Goal: Task Accomplishment & Management: Manage account settings

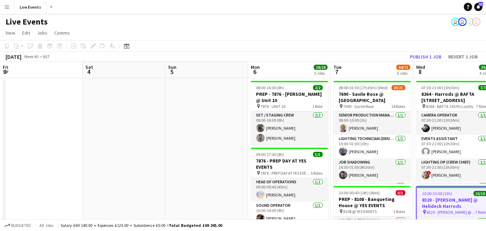
scroll to position [0, 159]
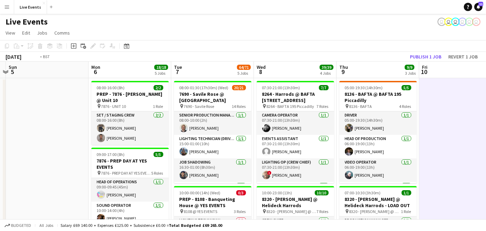
scroll to position [0, 208]
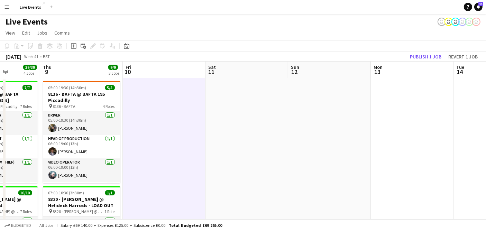
drag, startPoint x: 379, startPoint y: 131, endPoint x: 158, endPoint y: 131, distance: 221.3
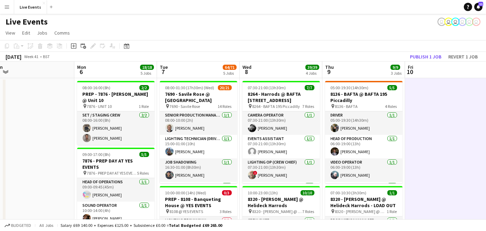
drag, startPoint x: 308, startPoint y: 127, endPoint x: 427, endPoint y: 122, distance: 118.7
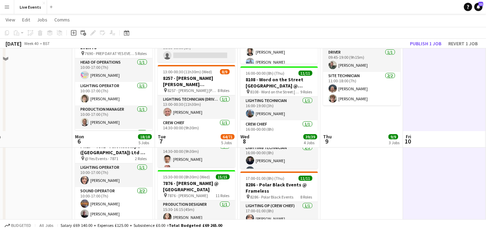
scroll to position [115, 0]
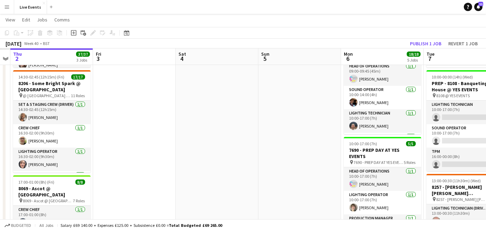
drag, startPoint x: 45, startPoint y: 125, endPoint x: 315, endPoint y: 113, distance: 269.6
click at [315, 113] on app-calendar-viewport "Tue 30 Wed 1 Thu 2 37/37 3 Jobs Fri 3 Sat 4 Sun 5 Mon 6 18/18 5 Jobs Tue 7 64/7…" at bounding box center [243, 206] width 486 height 589
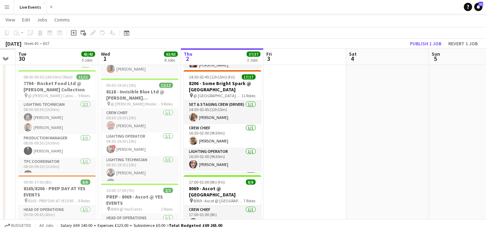
drag, startPoint x: 320, startPoint y: 128, endPoint x: 331, endPoint y: 128, distance: 11.4
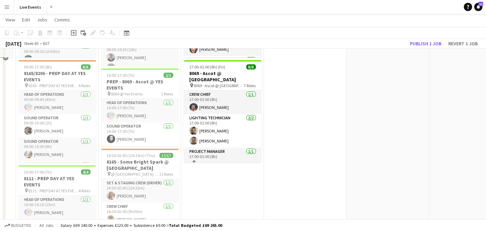
scroll to position [0, 0]
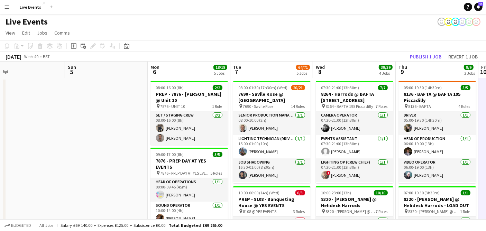
drag, startPoint x: 246, startPoint y: 128, endPoint x: 13, endPoint y: 120, distance: 233.2
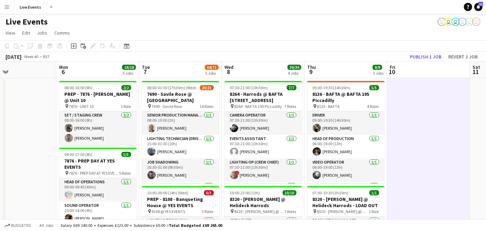
scroll to position [0, 280]
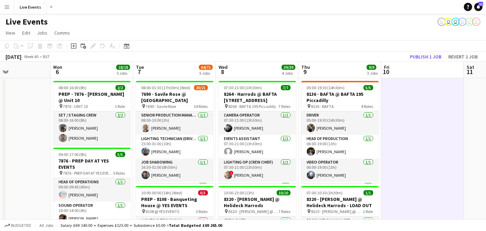
drag, startPoint x: 120, startPoint y: 149, endPoint x: 39, endPoint y: 133, distance: 82.3
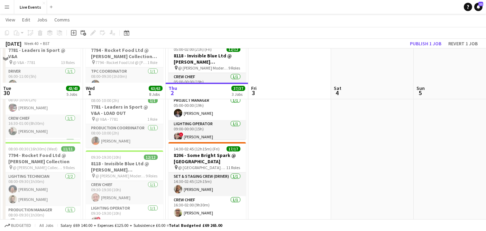
scroll to position [0, 0]
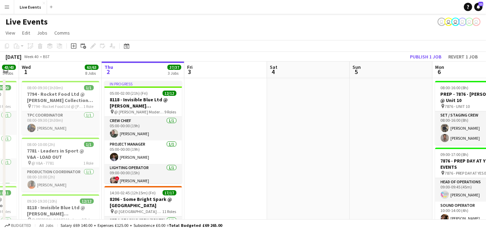
drag, startPoint x: 375, startPoint y: 126, endPoint x: 63, endPoint y: 106, distance: 312.1
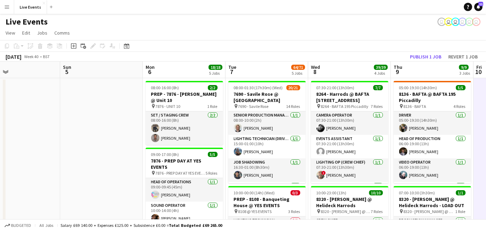
scroll to position [0, 213]
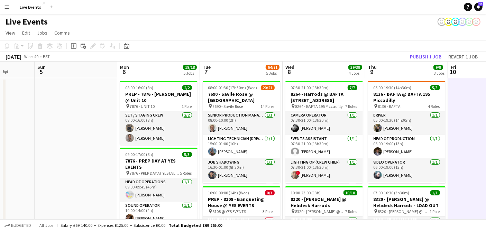
drag, startPoint x: 118, startPoint y: 116, endPoint x: 75, endPoint y: 110, distance: 42.9
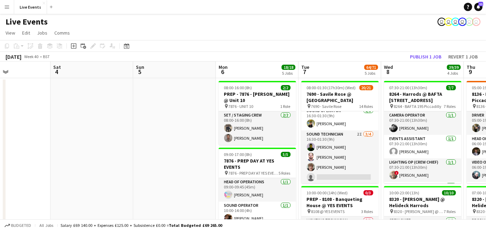
scroll to position [327, 0]
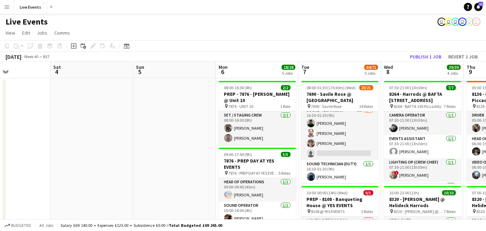
click at [348, 139] on app-card-role "Sound Technician 2I 3/4 16:30-01:30 (9h) Tom Sussex Tomas Nunes James Tillen si…" at bounding box center [339, 133] width 77 height 54
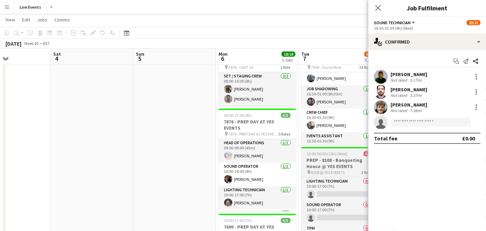
scroll to position [0, 0]
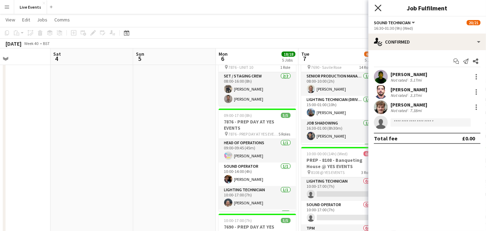
click at [378, 6] on icon "Close pop-in" at bounding box center [377, 7] width 7 height 7
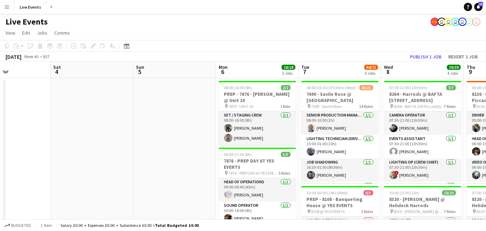
click at [351, 25] on div "Live Events user user user user user user" at bounding box center [243, 20] width 486 height 13
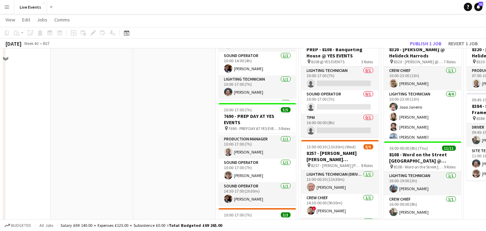
scroll to position [192, 0]
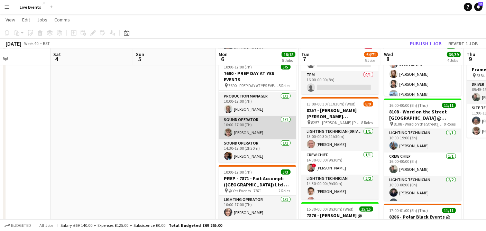
click at [228, 131] on app-user-avatar at bounding box center [228, 132] width 8 height 8
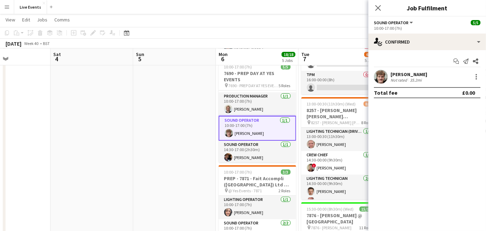
click at [378, 75] on app-user-avatar at bounding box center [381, 77] width 14 height 14
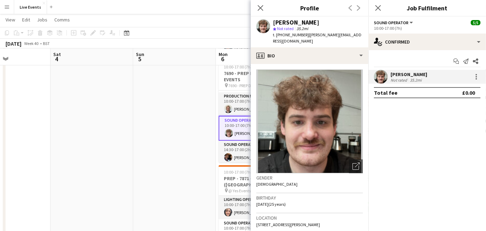
scroll to position [115, 0]
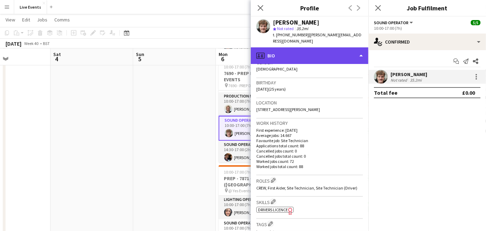
click at [285, 47] on div "profile Bio" at bounding box center [310, 55] width 118 height 17
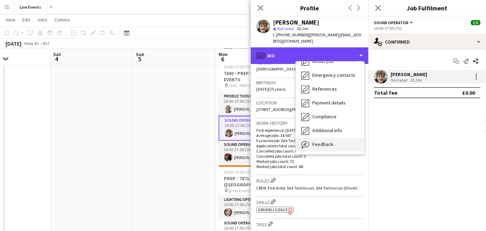
scroll to position [65, 0]
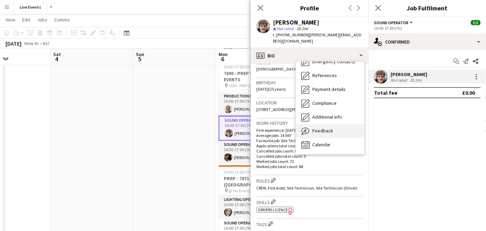
click at [340, 124] on div "Feedback Feedback" at bounding box center [330, 131] width 68 height 14
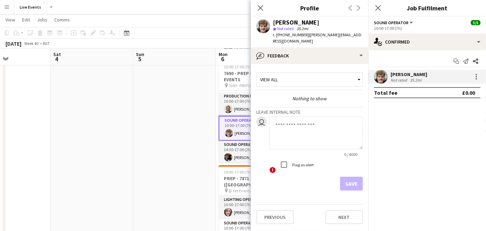
click at [288, 73] on div "View all" at bounding box center [306, 79] width 99 height 13
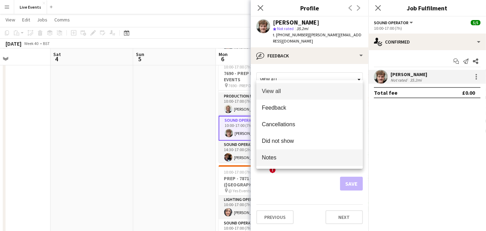
click at [284, 154] on span "Notes" at bounding box center [309, 157] width 95 height 7
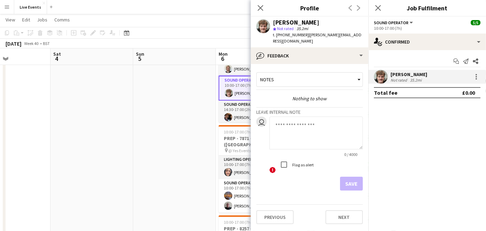
scroll to position [230, 0]
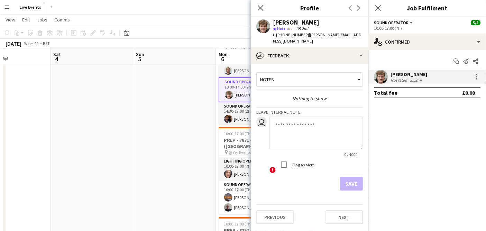
click at [304, 73] on div "Notes" at bounding box center [306, 79] width 99 height 13
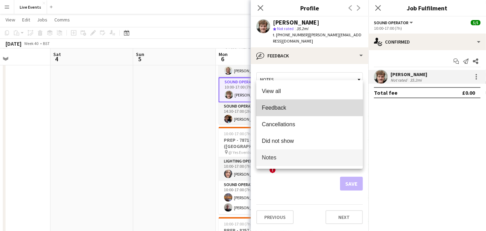
click at [305, 104] on mat-option "Feedback" at bounding box center [309, 108] width 106 height 17
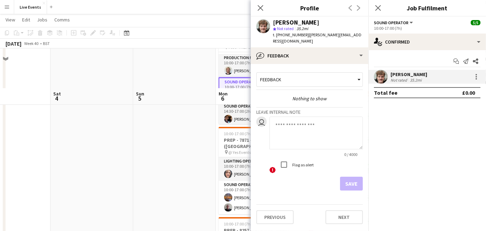
scroll to position [346, 0]
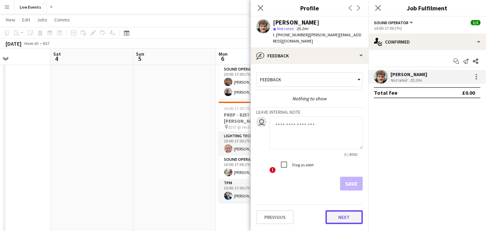
click at [340, 210] on button "Next" at bounding box center [343, 217] width 37 height 14
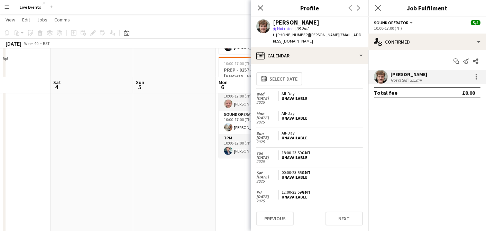
scroll to position [423, 0]
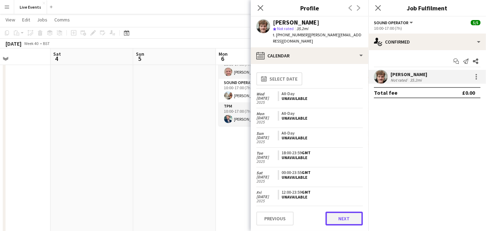
click at [339, 219] on button "Next" at bounding box center [343, 219] width 37 height 14
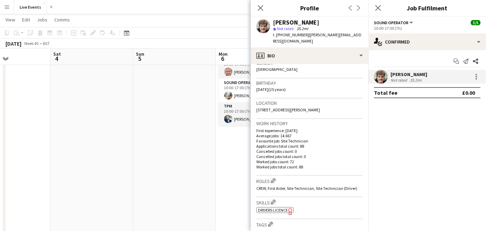
scroll to position [115, 0]
click at [262, 4] on icon "Close pop-in" at bounding box center [260, 7] width 7 height 7
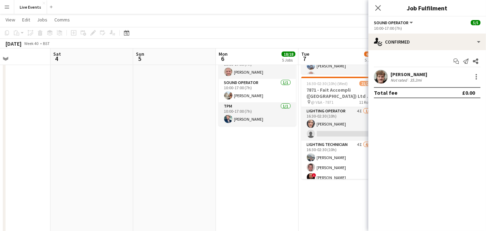
click at [260, 177] on app-date-cell "08:00-16:00 (8h) 2/2 PREP - 7876 - Fay Campbell @ Unit 10 pin 7876 - UNIT 10 1 …" at bounding box center [257, 22] width 83 height 735
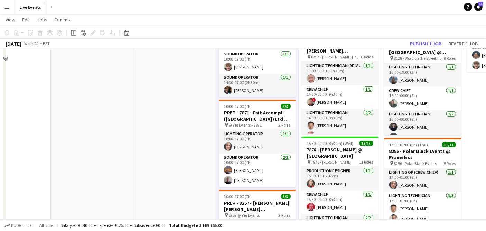
scroll to position [230, 0]
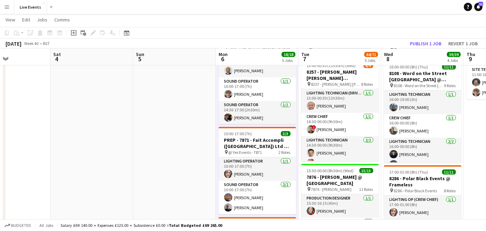
click at [336, 29] on app-toolbar "Copy Paste Paste Ctrl+V Paste with crew Ctrl+Shift+V Paste linked Job Delete Gr…" at bounding box center [243, 33] width 486 height 12
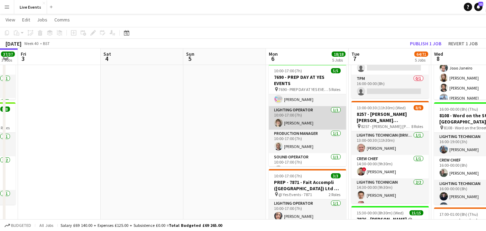
scroll to position [0, 0]
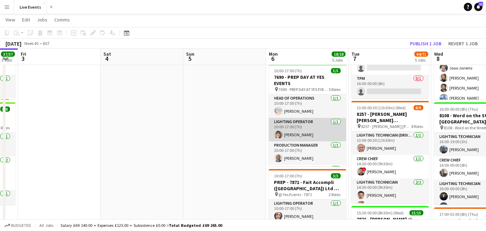
click at [311, 129] on app-card-role "Lighting Operator [DATE] 10:00-17:00 (7h) [PERSON_NAME]" at bounding box center [307, 130] width 77 height 24
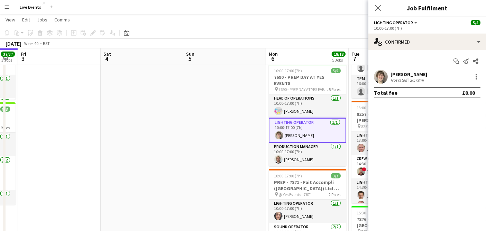
click at [379, 75] on app-user-avatar at bounding box center [381, 77] width 14 height 14
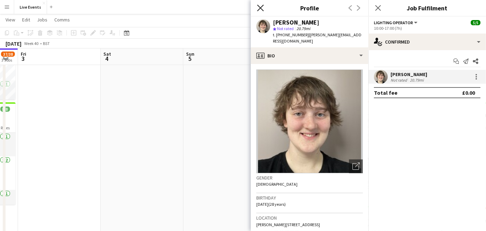
click at [259, 8] on icon "Close pop-in" at bounding box center [260, 7] width 7 height 7
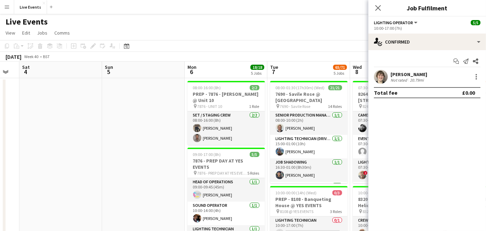
click at [380, 72] on app-user-avatar at bounding box center [381, 77] width 14 height 14
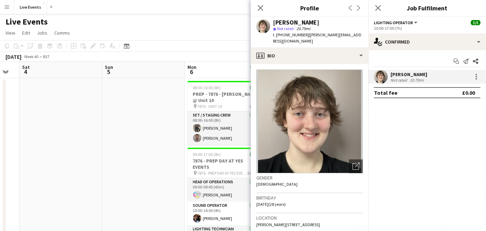
click at [265, 29] on app-user-avatar at bounding box center [263, 26] width 14 height 14
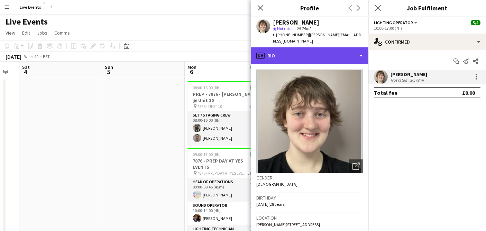
click at [272, 47] on div "profile Bio" at bounding box center [310, 55] width 118 height 17
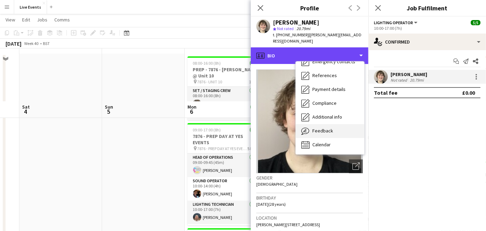
scroll to position [77, 0]
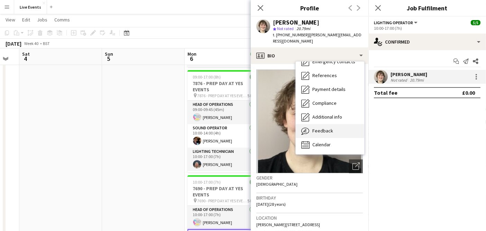
click at [339, 130] on div "Feedback Feedback" at bounding box center [330, 131] width 68 height 14
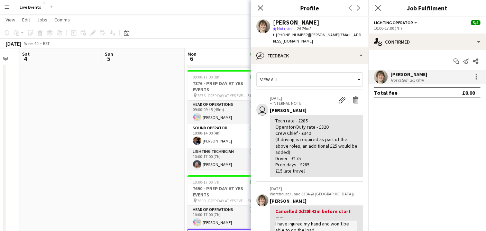
click at [309, 129] on div "Tech rate - £285 Operator/Duty rate - £320 Crew Chief - £340 (If driving is req…" at bounding box center [316, 146] width 82 height 57
drag, startPoint x: 319, startPoint y: 119, endPoint x: 327, endPoint y: 121, distance: 8.1
click at [327, 121] on div "Tech rate - £285 Operator/Duty rate - £320 Crew Chief - £340 (If driving is req…" at bounding box center [316, 146] width 82 height 57
copy div "320"
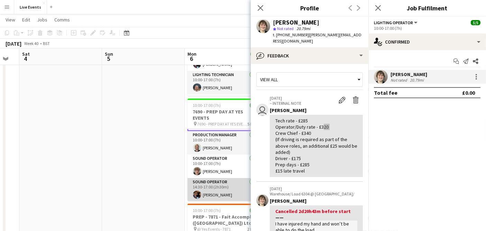
scroll to position [8, 0]
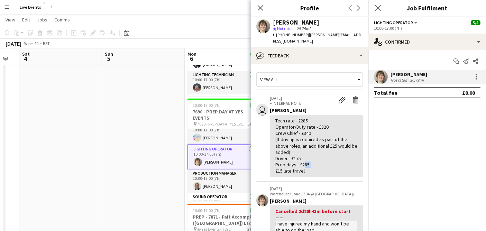
click at [308, 159] on div "Tech rate - £285 Operator/Duty rate - £320 Crew Chief - £340 (If driving is req…" at bounding box center [316, 146] width 82 height 57
copy div "285"
click at [213, 160] on app-card-role "Lighting Operator [DATE] 10:00-17:00 (7h) [PERSON_NAME]" at bounding box center [225, 157] width 77 height 25
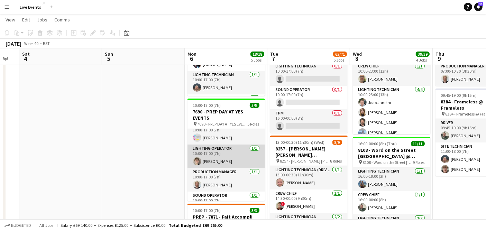
click at [213, 160] on app-card-role "Lighting Operator [DATE] 10:00-17:00 (7h) [PERSON_NAME]" at bounding box center [225, 157] width 77 height 24
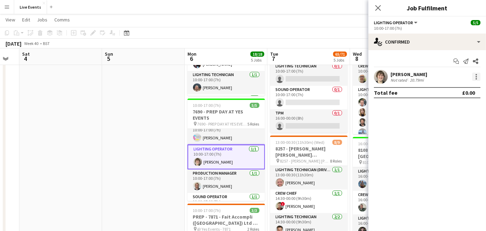
click at [476, 78] on div at bounding box center [475, 78] width 1 height 1
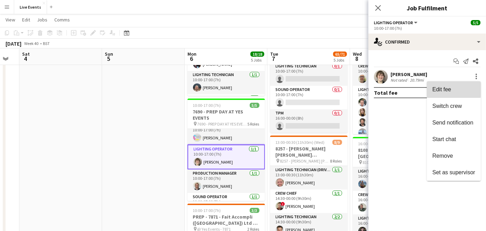
click at [453, 89] on span "Edit fee" at bounding box center [453, 89] width 43 height 6
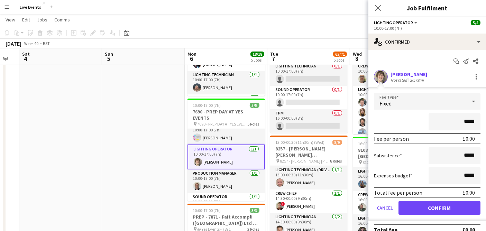
click at [460, 120] on input "*****" at bounding box center [454, 121] width 52 height 17
type input "*******"
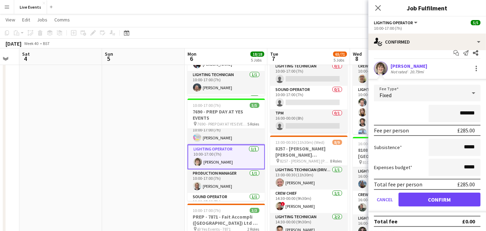
scroll to position [0, 0]
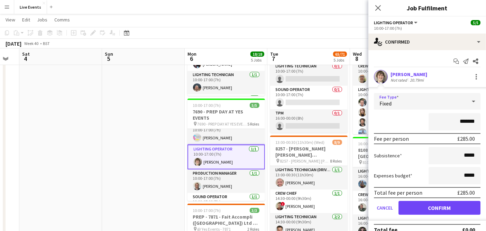
click at [407, 99] on div "Fixed" at bounding box center [420, 101] width 93 height 17
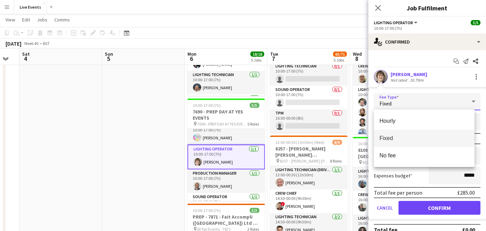
click at [443, 80] on div at bounding box center [243, 115] width 486 height 231
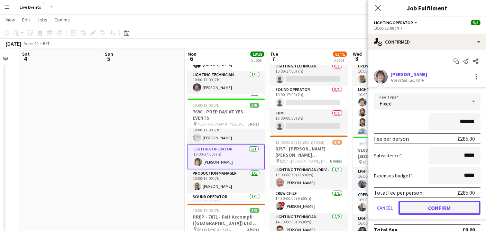
click at [441, 205] on button "Confirm" at bounding box center [439, 208] width 82 height 14
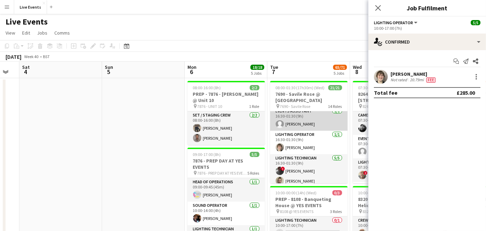
scroll to position [115, 0]
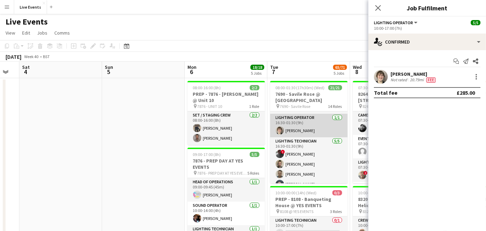
click at [311, 129] on app-card-role "Lighting Operator [DATE] 16:30-01:30 (9h) [PERSON_NAME]" at bounding box center [308, 126] width 77 height 24
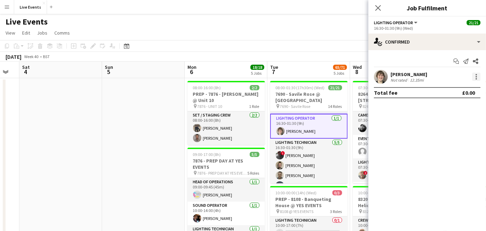
click at [476, 75] on div at bounding box center [476, 77] width 8 height 8
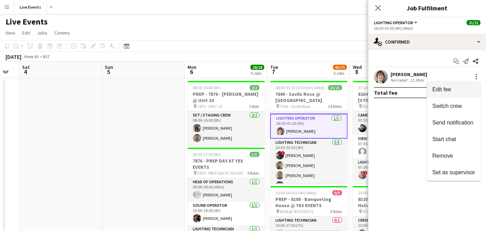
click at [456, 89] on span "Edit fee" at bounding box center [453, 89] width 43 height 6
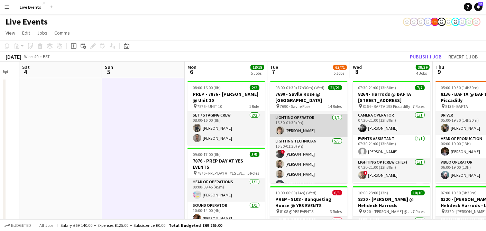
click at [277, 130] on app-user-avatar at bounding box center [280, 130] width 8 height 8
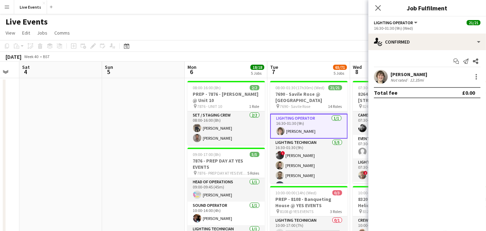
click at [380, 77] on app-user-avatar at bounding box center [381, 77] width 14 height 14
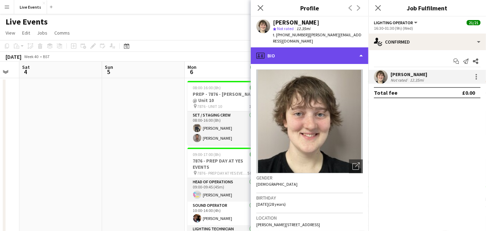
click at [285, 47] on div "profile Bio" at bounding box center [310, 55] width 118 height 17
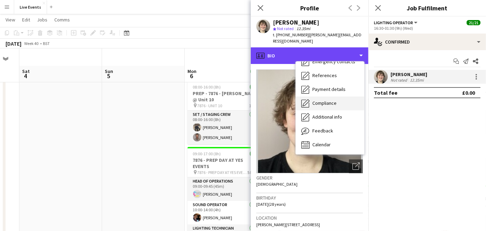
scroll to position [38, 0]
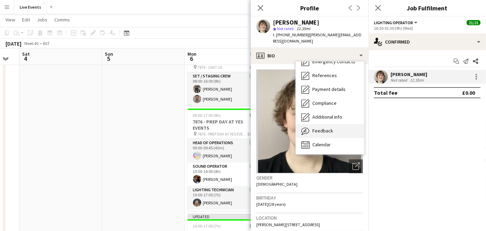
click at [338, 124] on div "Feedback Feedback" at bounding box center [330, 131] width 68 height 14
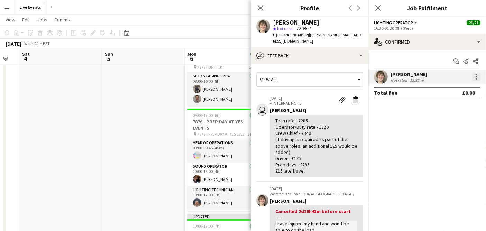
click at [477, 77] on div at bounding box center [476, 77] width 8 height 8
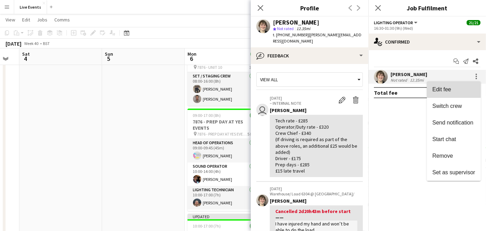
click at [452, 87] on span "Edit fee" at bounding box center [453, 89] width 43 height 6
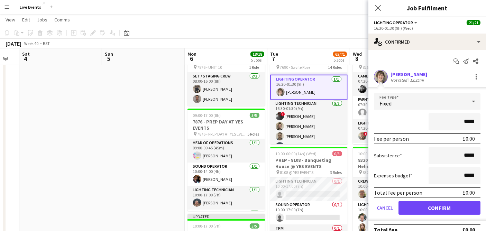
click at [463, 125] on input "*****" at bounding box center [454, 121] width 52 height 17
click at [458, 121] on input "*****" at bounding box center [454, 121] width 52 height 17
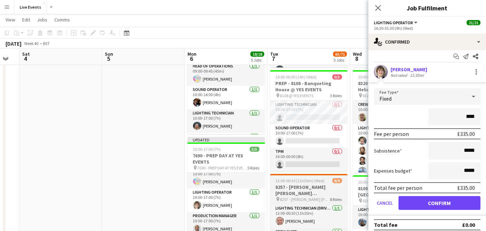
scroll to position [8, 0]
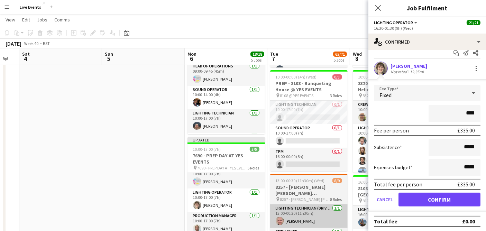
type input "****"
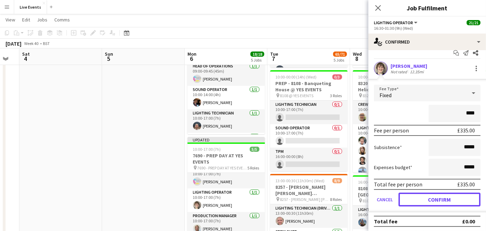
drag, startPoint x: 413, startPoint y: 204, endPoint x: 404, endPoint y: 207, distance: 9.3
click at [413, 204] on button "Confirm" at bounding box center [439, 200] width 82 height 14
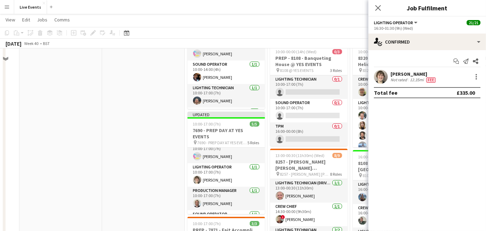
scroll to position [154, 0]
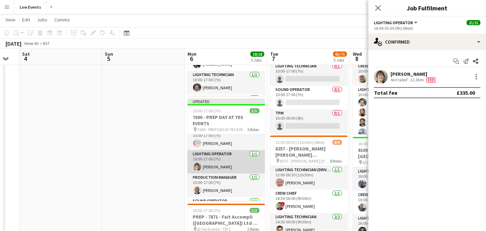
click at [223, 164] on app-card-role "Lighting Operator [DATE] 10:00-17:00 (7h) [PERSON_NAME]" at bounding box center [225, 162] width 77 height 24
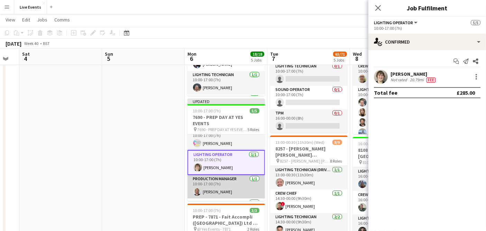
scroll to position [46, 0]
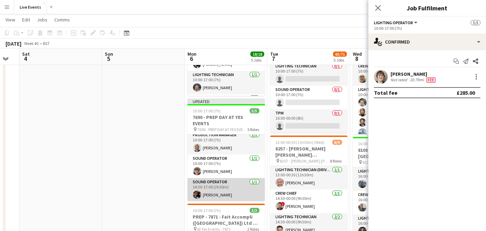
click at [227, 191] on app-card-role "Sound Operator [DATE] 14:30-17:00 (2h30m) [PERSON_NAME]" at bounding box center [225, 190] width 77 height 24
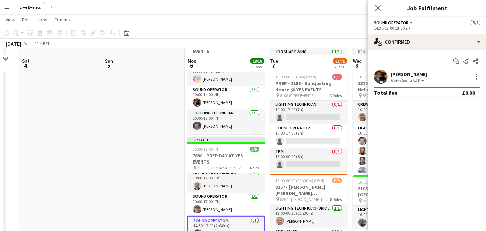
scroll to position [192, 0]
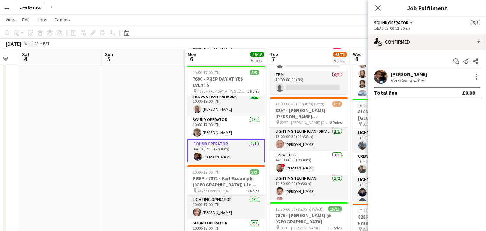
click at [379, 77] on app-user-avatar at bounding box center [381, 77] width 14 height 14
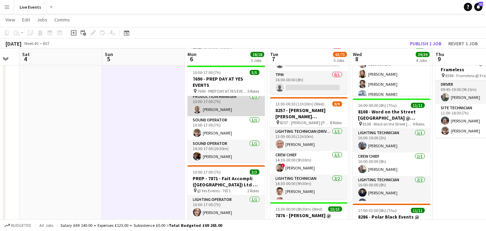
scroll to position [51, 0]
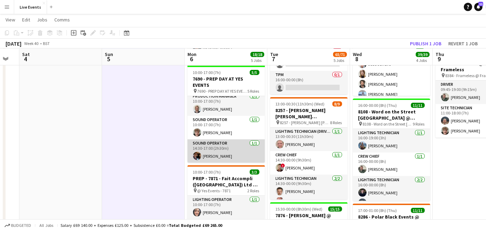
click at [221, 148] on app-card-role "Sound Operator [DATE] 14:30-17:00 (2h30m) [PERSON_NAME]" at bounding box center [225, 151] width 77 height 24
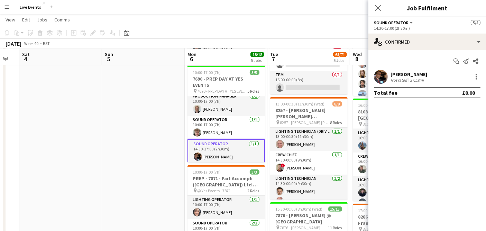
click at [379, 76] on app-user-avatar at bounding box center [381, 77] width 14 height 14
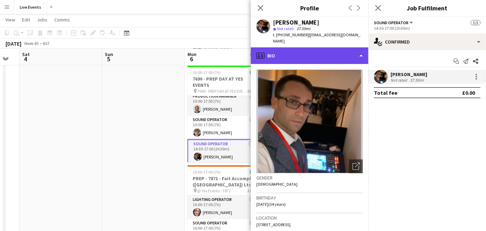
click at [290, 47] on div "profile Bio" at bounding box center [310, 55] width 118 height 17
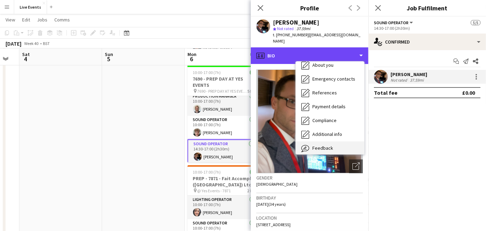
scroll to position [65, 0]
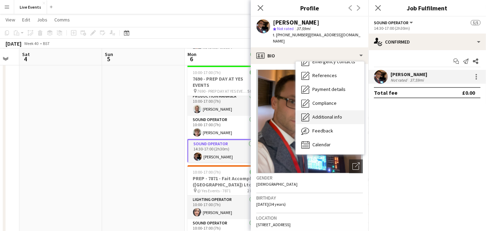
click at [339, 117] on div "Additional info Additional info" at bounding box center [330, 117] width 68 height 14
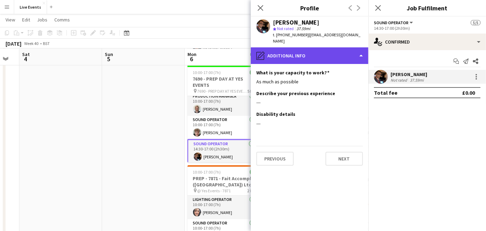
click at [322, 52] on div "pencil4 Additional info" at bounding box center [310, 55] width 118 height 17
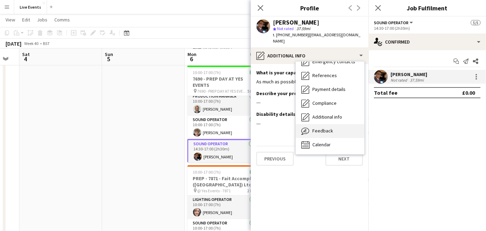
click at [336, 124] on div "Feedback Feedback" at bounding box center [330, 131] width 68 height 14
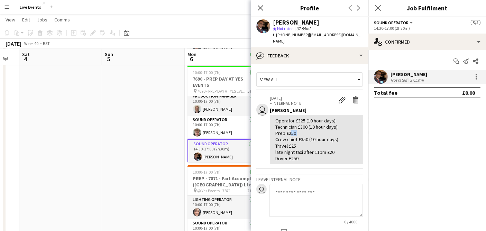
drag, startPoint x: 288, startPoint y: 126, endPoint x: 296, endPoint y: 128, distance: 8.2
click at [295, 128] on div "Operator £325 (10 hour days) Technician £300 (10 hour days) Prep £250 Crew chie…" at bounding box center [316, 140] width 82 height 44
copy div "250"
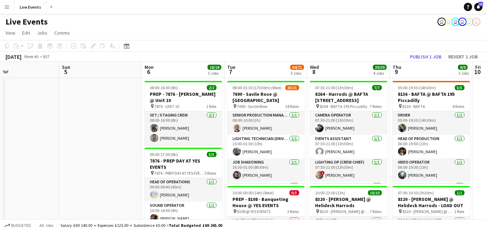
scroll to position [0, 272]
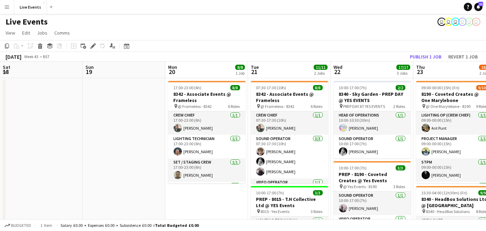
scroll to position [0, 270]
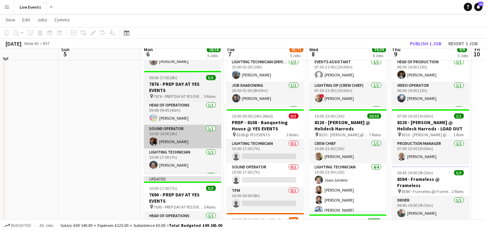
scroll to position [77, 0]
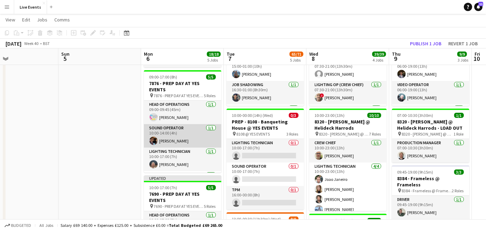
click at [178, 126] on app-card-role "Sound Operator 1/1 10:00-14:00 (4h) Tom Mitchell" at bounding box center [182, 136] width 77 height 24
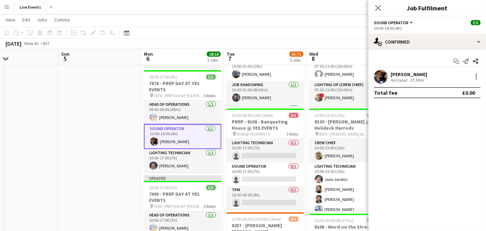
click at [382, 77] on app-user-avatar at bounding box center [381, 77] width 14 height 14
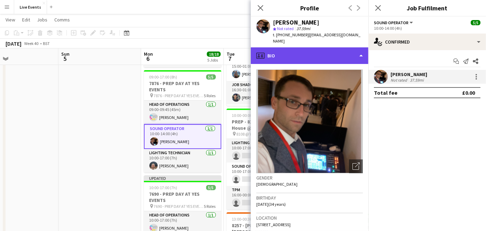
click at [285, 52] on div "profile Bio" at bounding box center [310, 55] width 118 height 17
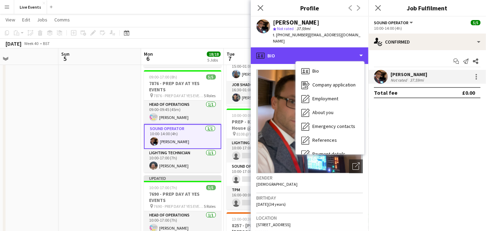
scroll to position [65, 0]
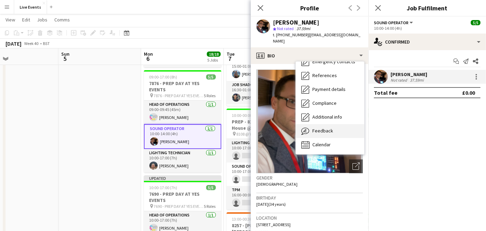
click at [321, 128] on span "Feedback" at bounding box center [322, 131] width 21 height 6
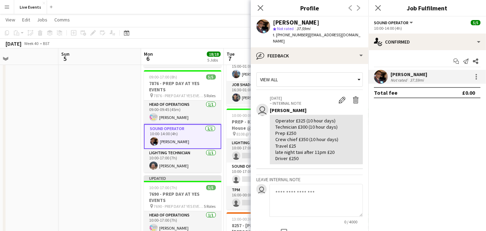
click at [323, 147] on div "Operator £325 (10 hour days) Technician £300 (10 hour days) Prep £250 Crew chie…" at bounding box center [316, 140] width 82 height 44
click at [303, 126] on div "Operator £325 (10 hour days) Technician £300 (10 hour days) Prep £250 Crew chie…" at bounding box center [316, 140] width 82 height 44
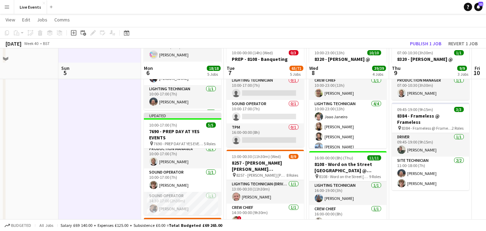
scroll to position [154, 0]
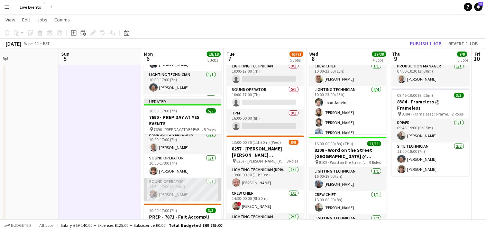
click at [155, 195] on app-user-avatar at bounding box center [153, 194] width 8 height 8
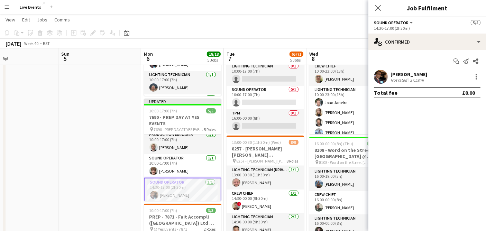
click at [379, 82] on app-user-avatar at bounding box center [381, 77] width 14 height 14
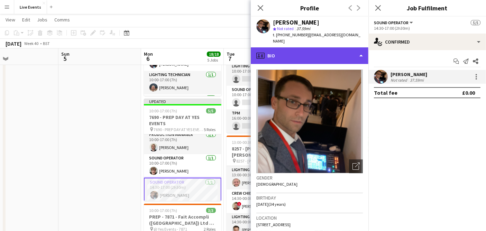
click at [302, 47] on div "profile Bio" at bounding box center [310, 55] width 118 height 17
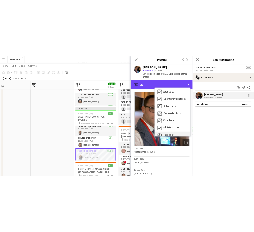
scroll to position [65, 0]
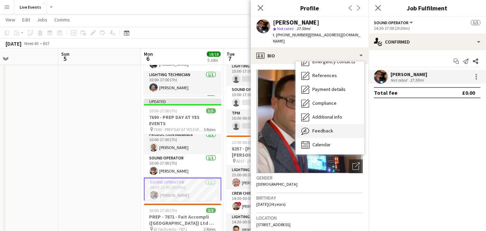
click at [348, 131] on div "Feedback Feedback" at bounding box center [330, 131] width 68 height 14
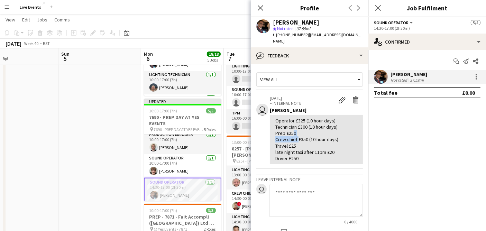
drag, startPoint x: 289, startPoint y: 126, endPoint x: 296, endPoint y: 130, distance: 7.9
click at [296, 130] on div "Operator £325 (10 hour days) Technician £300 (10 hour days) Prep £250 Crew chie…" at bounding box center [316, 140] width 82 height 44
drag, startPoint x: 289, startPoint y: 126, endPoint x: 296, endPoint y: 130, distance: 8.2
click at [296, 130] on div "Operator £325 (10 hour days) Technician £300 (10 hour days) Prep £250 Crew chie…" at bounding box center [316, 140] width 82 height 44
copy div "250"
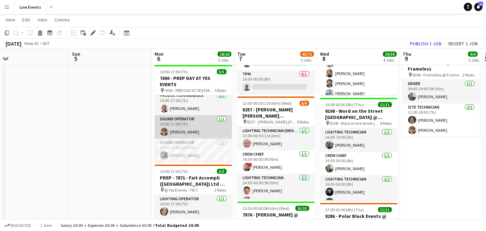
scroll to position [12, 0]
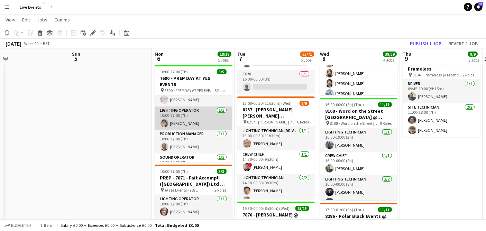
click at [194, 122] on app-card-role "Lighting Operator [DATE] 10:00-17:00 (7h) [PERSON_NAME]" at bounding box center [193, 118] width 77 height 24
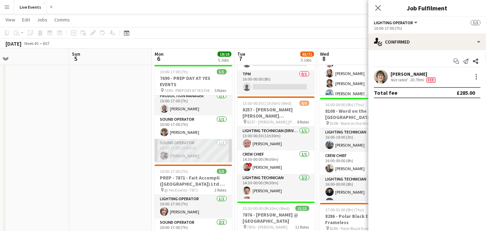
click at [193, 155] on app-card-role "Sound Operator [DATE] 14:30-17:00 (2h30m) [PERSON_NAME]" at bounding box center [193, 151] width 77 height 24
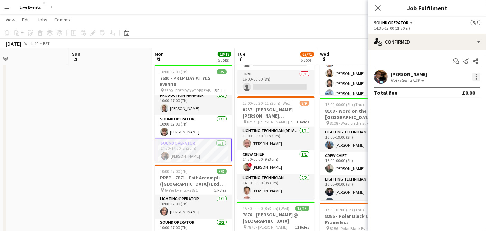
click at [475, 76] on div at bounding box center [475, 76] width 1 height 1
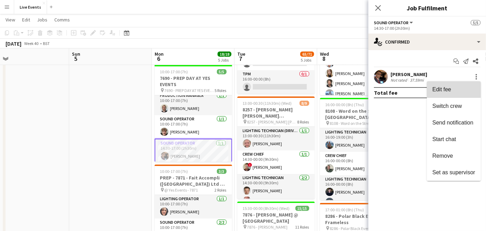
click at [461, 92] on span "Edit fee" at bounding box center [453, 89] width 43 height 6
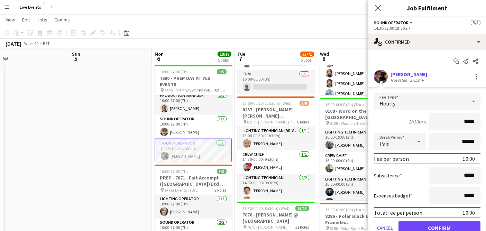
click at [438, 95] on div "Hourly" at bounding box center [420, 101] width 93 height 17
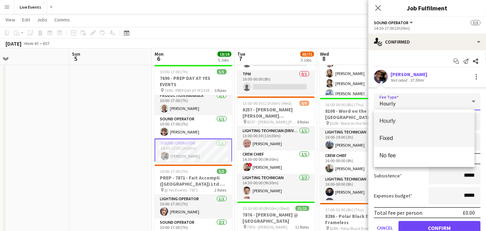
click at [419, 134] on mat-option "Fixed" at bounding box center [424, 138] width 101 height 17
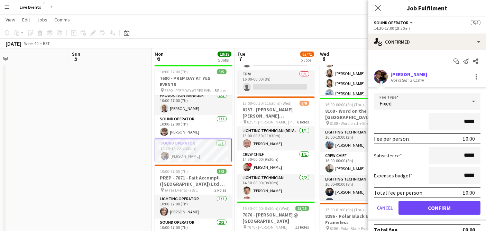
click at [461, 125] on input "*****" at bounding box center [454, 121] width 52 height 17
click at [461, 124] on input "*****" at bounding box center [454, 121] width 52 height 17
type input "*******"
click at [423, 112] on form "Fee Type Fixed ******* Fee per person £250.00 Subsistence ***** Expenses budget…" at bounding box center [427, 157] width 118 height 128
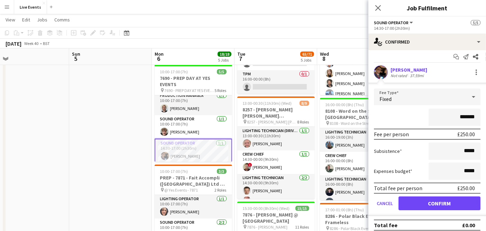
scroll to position [8, 0]
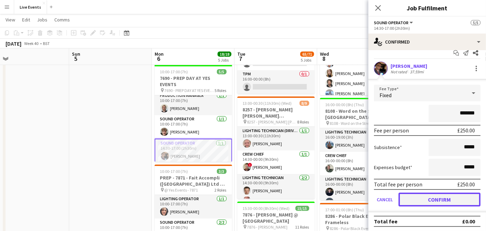
click at [434, 203] on button "Confirm" at bounding box center [439, 200] width 82 height 14
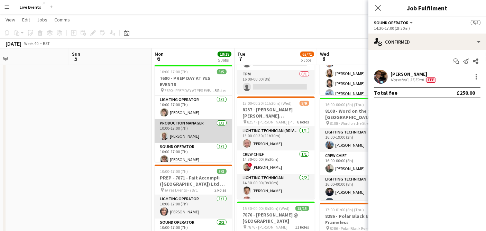
scroll to position [12, 0]
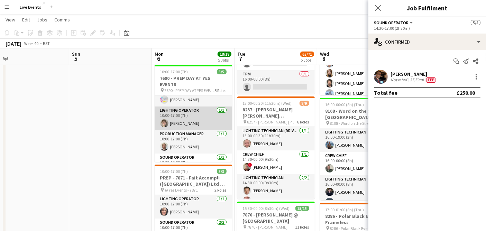
click at [192, 119] on app-card-role "Lighting Operator [DATE] 10:00-17:00 (7h) [PERSON_NAME]" at bounding box center [193, 118] width 77 height 24
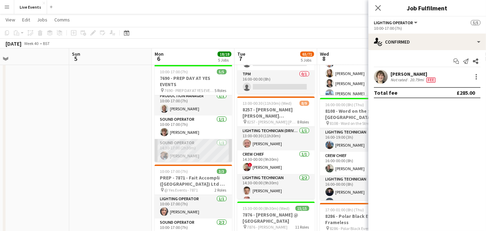
click at [192, 154] on app-card-role "Sound Operator [DATE] 14:30-17:00 (2h30m) [PERSON_NAME]" at bounding box center [193, 151] width 77 height 24
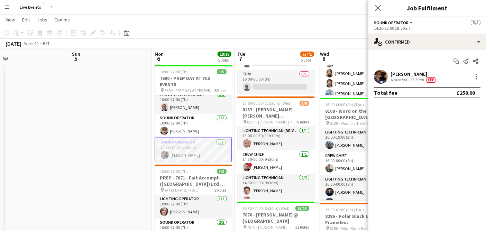
scroll to position [51, 0]
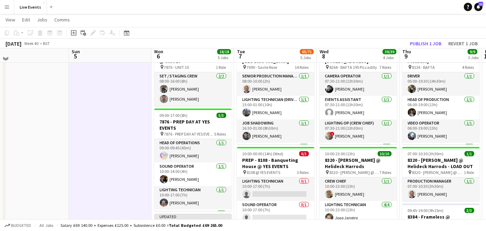
scroll to position [0, 0]
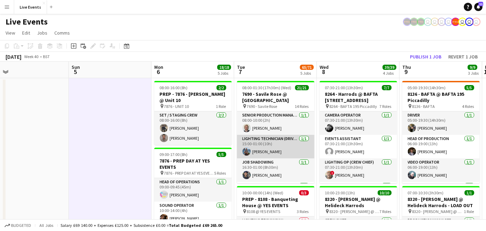
click at [286, 144] on app-card-role "Lighting Technician (Driver) [DATE] 15:00-01:00 (10h) [PERSON_NAME]" at bounding box center [275, 147] width 77 height 24
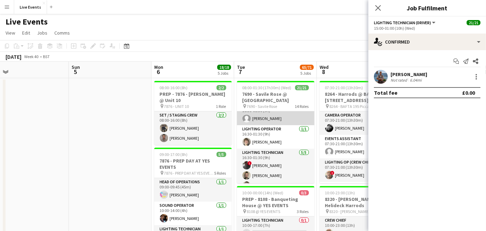
scroll to position [115, 0]
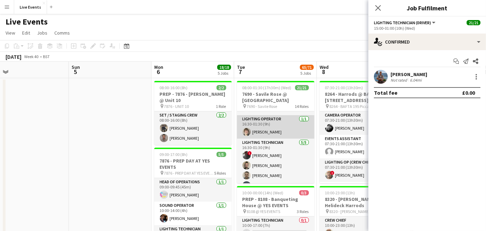
click at [281, 127] on app-card-role "Lighting Operator [DATE] 16:30-01:30 (9h) [PERSON_NAME]" at bounding box center [275, 127] width 77 height 24
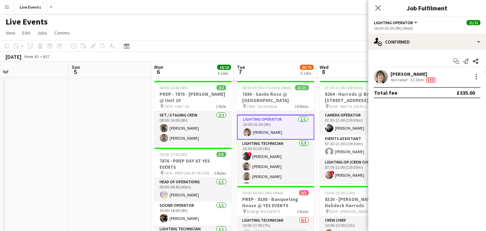
click at [381, 78] on app-user-avatar at bounding box center [381, 77] width 14 height 14
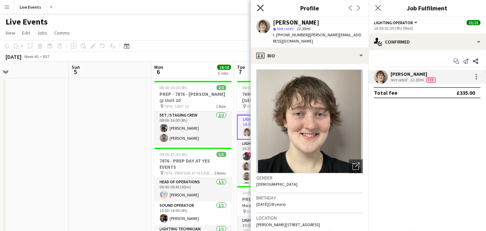
click at [260, 9] on icon "Close pop-in" at bounding box center [260, 7] width 7 height 7
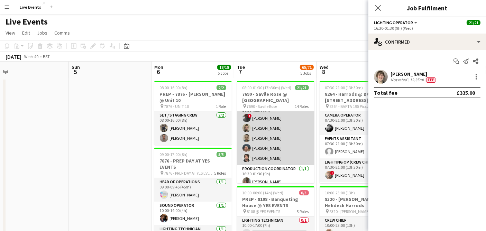
click at [278, 122] on app-card-role "Lighting Technician [DATE] 16:30-01:30 (9h) ! [PERSON_NAME] [PERSON_NAME] [PERS…" at bounding box center [275, 133] width 77 height 64
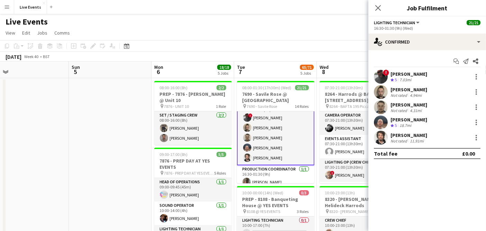
click at [384, 73] on span "!" at bounding box center [386, 72] width 6 height 6
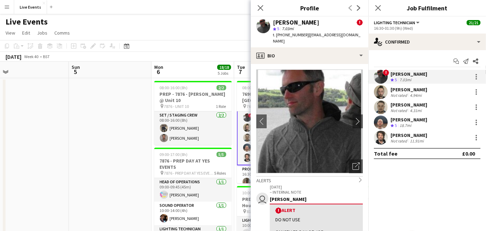
drag, startPoint x: 313, startPoint y: 23, endPoint x: 273, endPoint y: 21, distance: 39.8
click at [273, 21] on div "[PERSON_NAME] !" at bounding box center [318, 22] width 90 height 6
click at [261, 7] on icon "Close pop-in" at bounding box center [260, 7] width 7 height 7
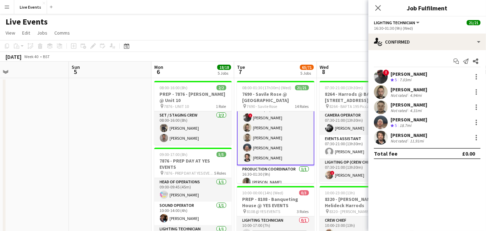
click at [377, 75] on app-user-avatar at bounding box center [381, 77] width 14 height 14
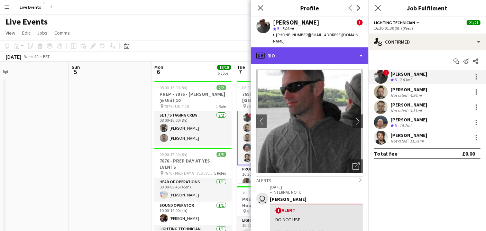
click at [329, 48] on div "profile Bio" at bounding box center [310, 55] width 118 height 17
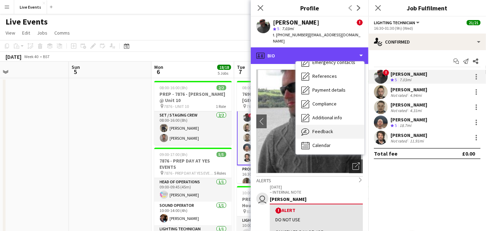
scroll to position [65, 0]
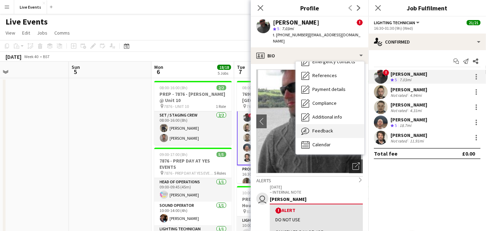
click at [335, 125] on div "Feedback Feedback" at bounding box center [330, 131] width 68 height 14
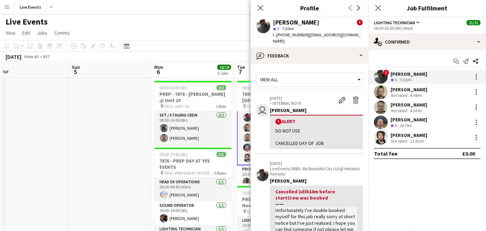
click at [311, 64] on app-crew-profile-feedback-tab "View all user [DATE] – INTERNAL NOTE Edit alert Delete alert [PERSON_NAME] ! Al…" at bounding box center [310, 147] width 118 height 167
click at [310, 73] on div "View all" at bounding box center [306, 79] width 99 height 13
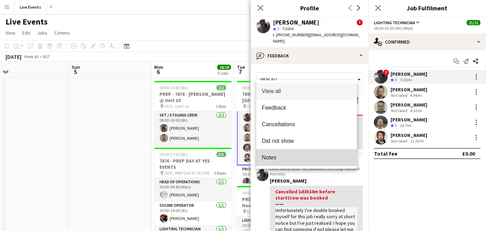
click at [301, 157] on span "Notes" at bounding box center [307, 157] width 90 height 7
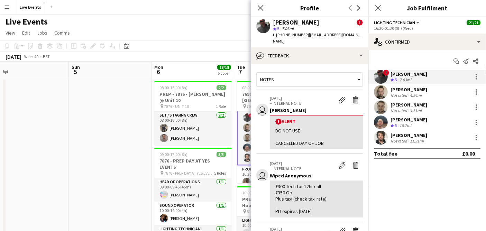
scroll to position [77, 0]
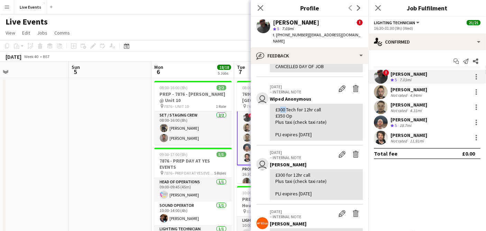
drag, startPoint x: 284, startPoint y: 102, endPoint x: 277, endPoint y: 102, distance: 6.9
click at [277, 106] on div "£300 Tech for 12hr call £350 Op Plus taxi (check taxi rate) PLI expires [DATE]" at bounding box center [316, 121] width 82 height 31
copy div "300"
click at [263, 6] on icon "Close pop-in" at bounding box center [260, 7] width 7 height 7
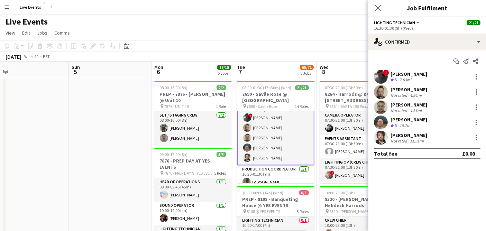
click at [379, 71] on app-user-avatar at bounding box center [381, 77] width 14 height 14
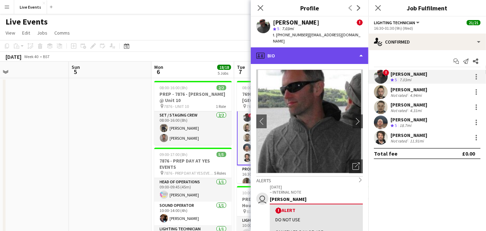
click at [299, 47] on div "profile Bio" at bounding box center [310, 55] width 118 height 17
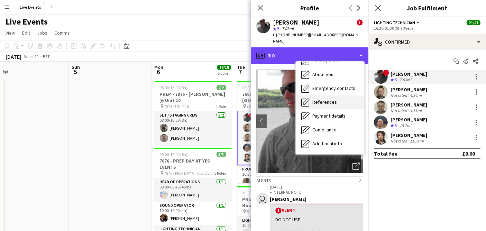
scroll to position [65, 0]
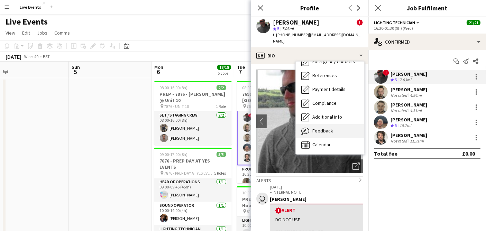
click at [333, 127] on div "Feedback Feedback" at bounding box center [330, 131] width 68 height 14
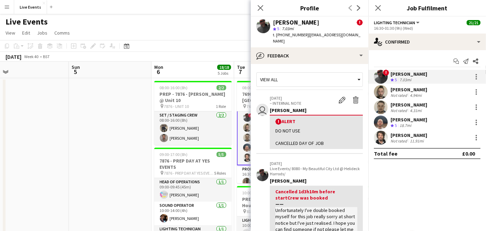
click at [309, 75] on div "View all" at bounding box center [306, 79] width 99 height 13
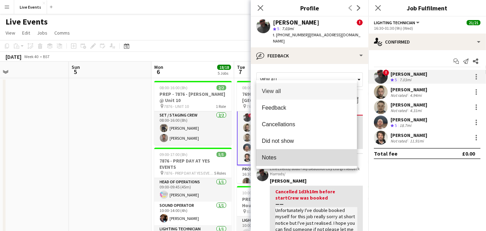
click at [298, 154] on span "Notes" at bounding box center [307, 157] width 90 height 7
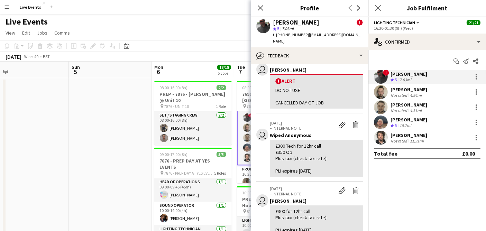
scroll to position [0, 0]
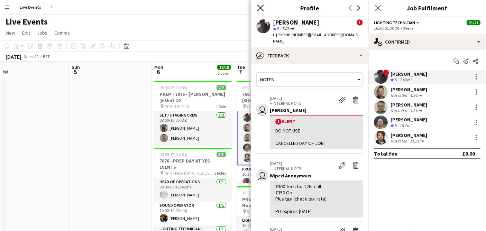
click at [260, 9] on icon "Close pop-in" at bounding box center [260, 7] width 7 height 7
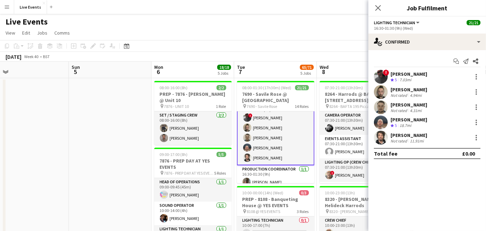
click at [386, 77] on app-user-avatar at bounding box center [381, 77] width 14 height 14
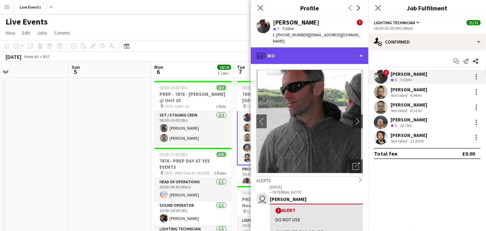
click at [296, 49] on div "profile Bio" at bounding box center [310, 55] width 118 height 17
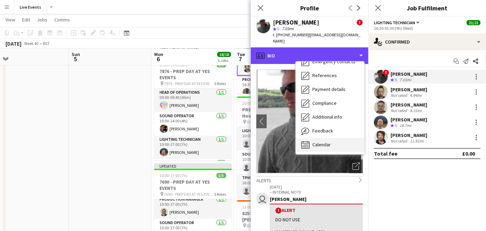
scroll to position [115, 0]
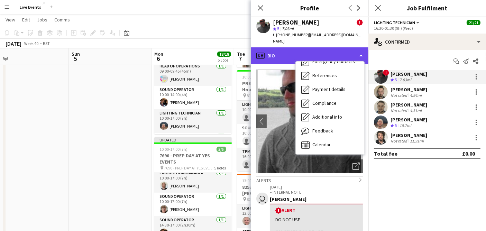
click at [305, 47] on div "profile Bio" at bounding box center [310, 55] width 118 height 17
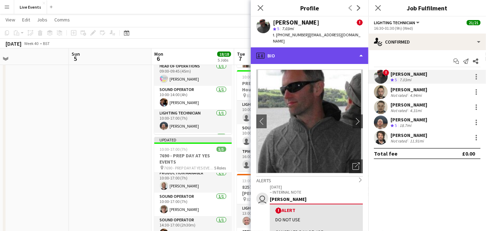
click at [305, 48] on div "profile Bio" at bounding box center [310, 55] width 118 height 17
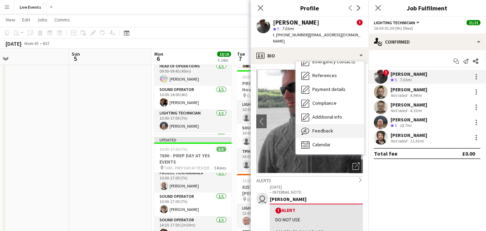
click at [334, 125] on div "Feedback Feedback" at bounding box center [330, 131] width 68 height 14
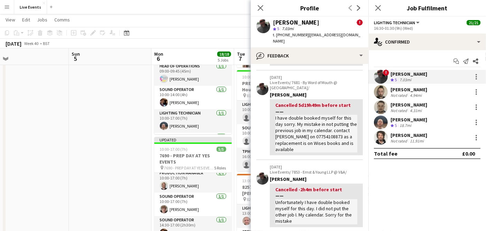
scroll to position [192, 0]
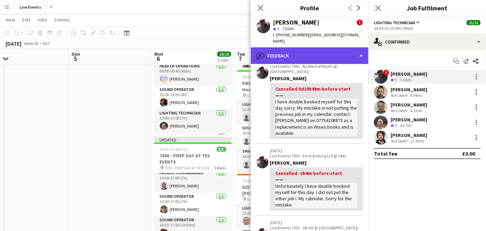
click at [302, 47] on div "bubble-pencil Feedback" at bounding box center [310, 55] width 118 height 17
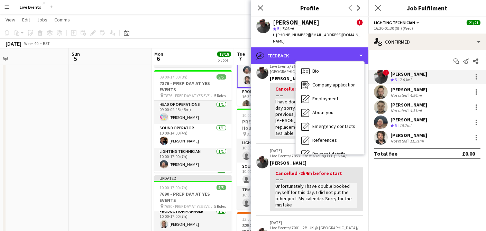
scroll to position [65, 0]
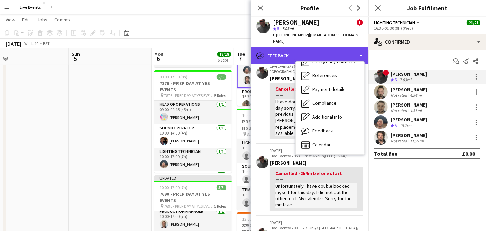
click at [259, 52] on icon "bubble-pencil" at bounding box center [260, 56] width 8 height 8
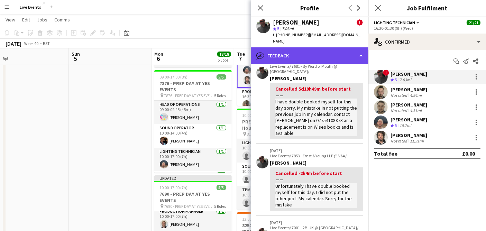
click at [282, 48] on div "bubble-pencil Feedback" at bounding box center [310, 55] width 118 height 17
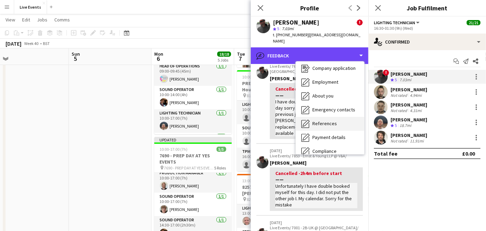
scroll to position [0, 0]
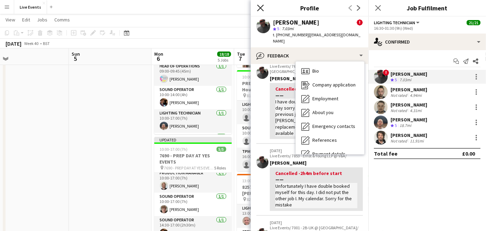
click at [262, 9] on icon at bounding box center [260, 7] width 7 height 7
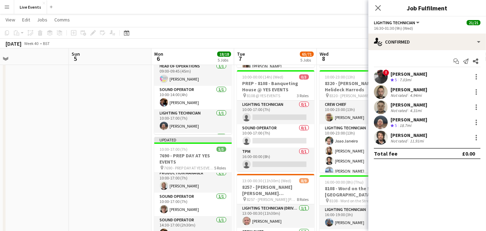
click at [382, 74] on app-user-avatar at bounding box center [381, 77] width 14 height 14
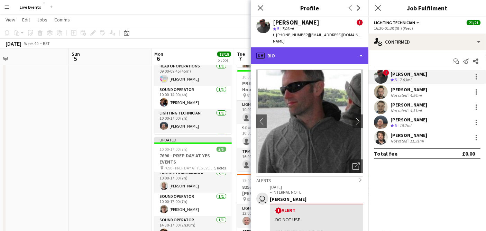
click at [330, 52] on div "profile Bio" at bounding box center [310, 55] width 118 height 17
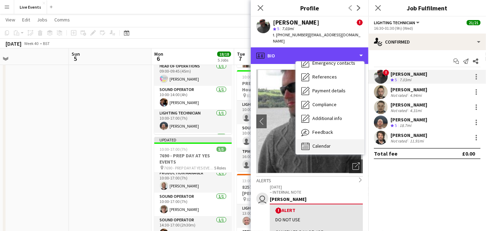
scroll to position [65, 0]
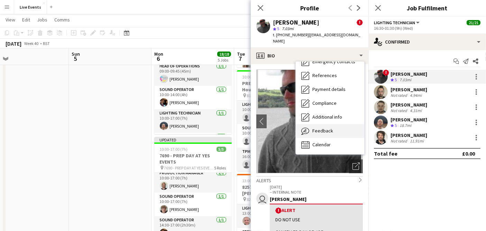
click at [344, 124] on div "Feedback Feedback" at bounding box center [330, 131] width 68 height 14
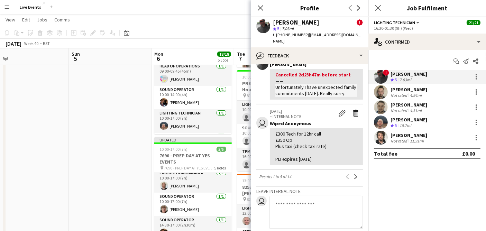
scroll to position [423, 0]
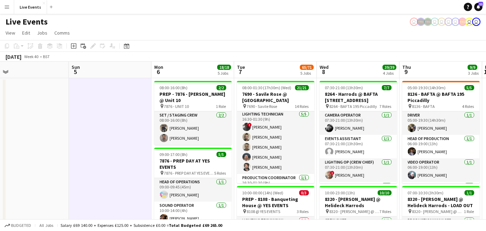
scroll to position [154, 0]
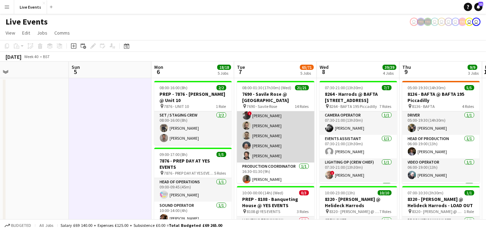
click at [284, 145] on app-card-role "Lighting Technician [DATE] 16:30-01:30 (9h) ! [PERSON_NAME] [PERSON_NAME] [PERS…" at bounding box center [275, 131] width 77 height 64
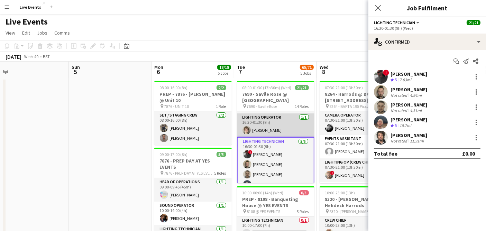
scroll to position [154, 0]
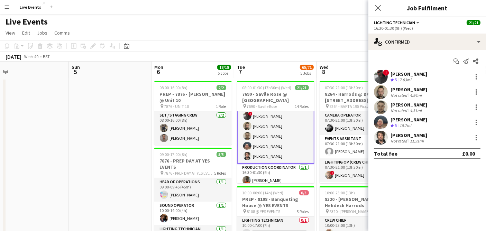
click at [378, 139] on app-user-avatar at bounding box center [381, 138] width 14 height 14
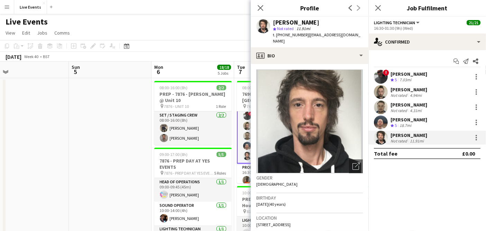
click at [380, 140] on app-user-avatar at bounding box center [381, 138] width 14 height 14
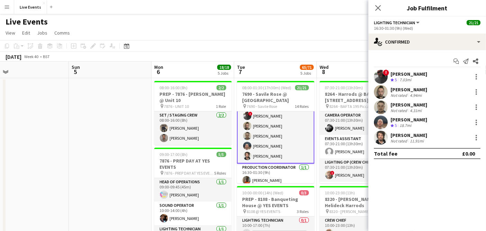
click at [380, 140] on app-user-avatar at bounding box center [381, 138] width 14 height 14
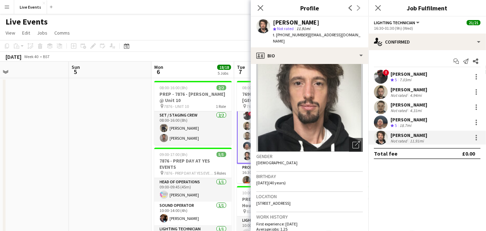
scroll to position [0, 0]
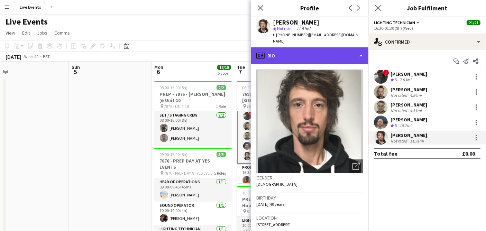
click at [304, 53] on div "profile Bio" at bounding box center [310, 55] width 118 height 17
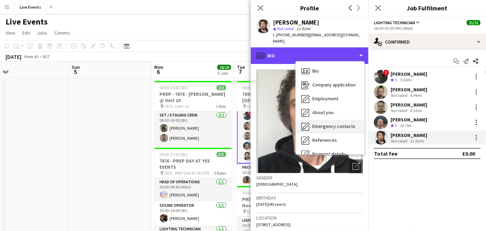
scroll to position [65, 0]
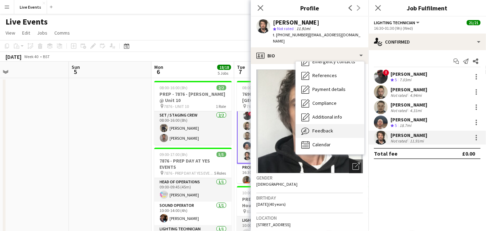
click at [324, 128] on span "Feedback" at bounding box center [322, 131] width 21 height 6
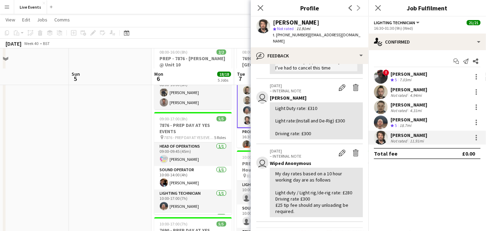
scroll to position [77, 0]
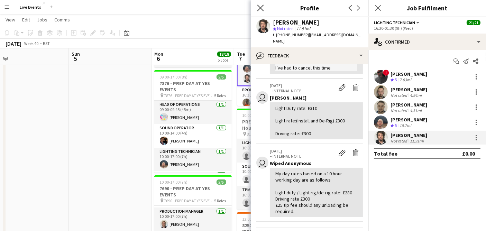
click at [263, 7] on app-icon "Close pop-in" at bounding box center [261, 8] width 10 height 10
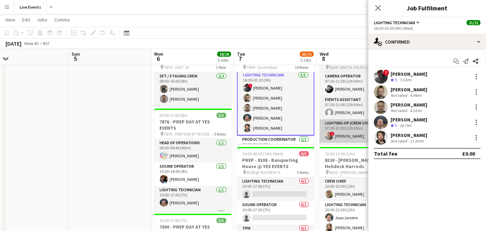
scroll to position [154, 0]
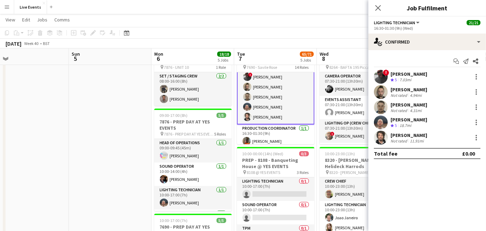
click at [378, 137] on app-user-avatar at bounding box center [381, 138] width 14 height 14
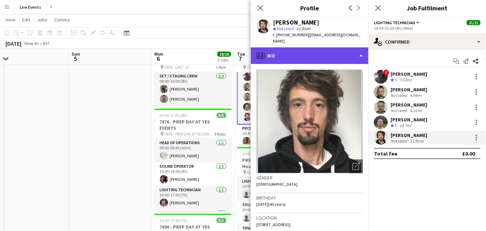
click at [287, 50] on div "profile Bio" at bounding box center [310, 55] width 118 height 17
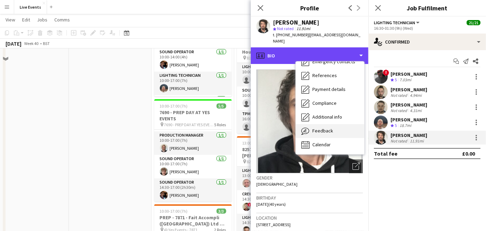
scroll to position [154, 0]
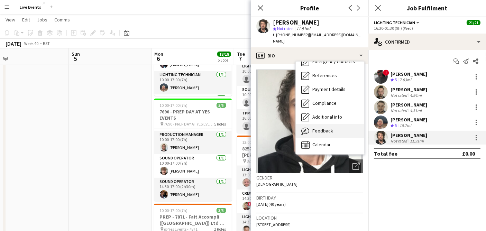
click at [333, 124] on div "Feedback Feedback" at bounding box center [330, 131] width 68 height 14
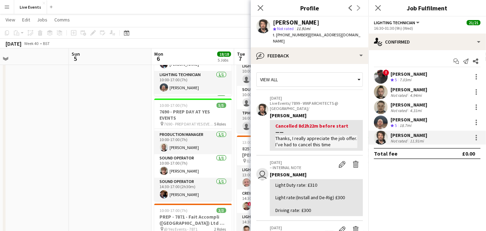
scroll to position [38, 0]
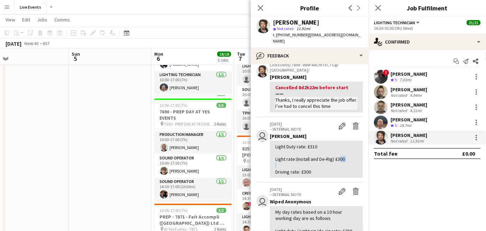
drag, startPoint x: 338, startPoint y: 154, endPoint x: 346, endPoint y: 156, distance: 8.1
click at [346, 156] on div "Light Duty rate: £310 Light rate:(Install and De-Rig) £300 Driving rate: £300" at bounding box center [316, 158] width 82 height 31
copy div "300"
click at [259, 8] on icon "Close pop-in" at bounding box center [260, 7] width 7 height 7
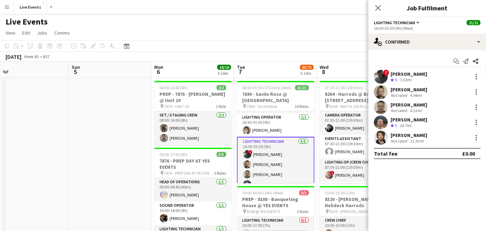
scroll to position [154, 0]
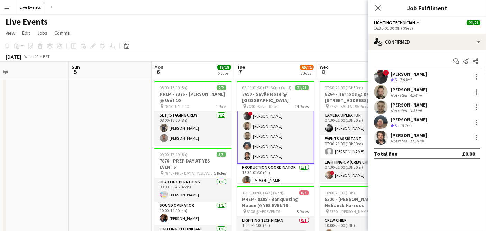
click at [384, 141] on app-user-avatar at bounding box center [381, 138] width 14 height 14
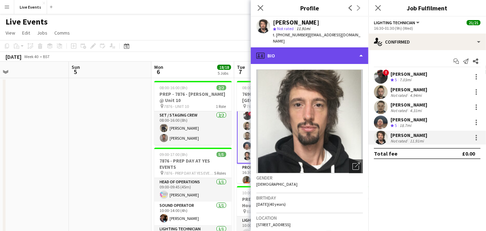
click at [344, 48] on div "profile Bio" at bounding box center [310, 55] width 118 height 17
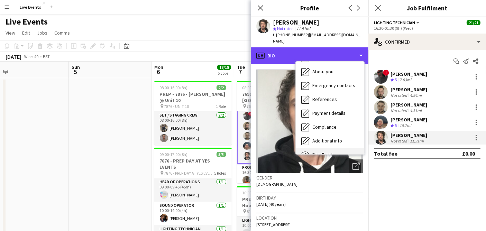
scroll to position [65, 0]
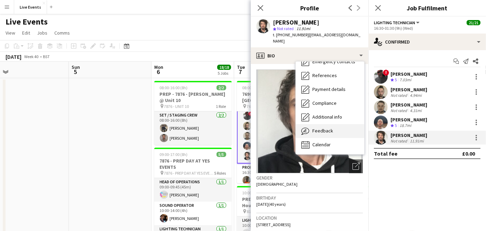
click at [331, 128] on span "Feedback" at bounding box center [322, 131] width 21 height 6
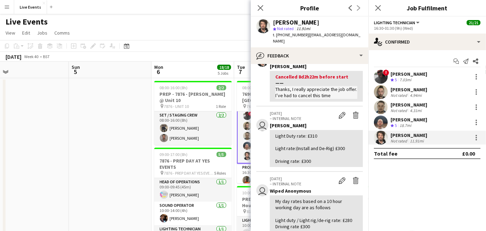
scroll to position [77, 0]
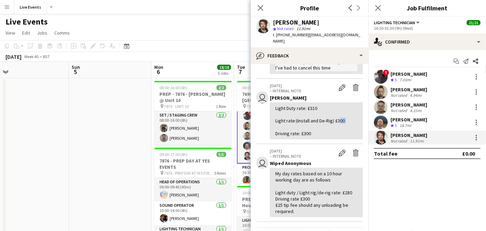
drag, startPoint x: 336, startPoint y: 115, endPoint x: 345, endPoint y: 117, distance: 8.9
click at [345, 117] on div "Light Duty rate: £310 Light rate:(Install and De-Rig) £300 Driving rate: £300" at bounding box center [316, 120] width 82 height 31
copy div "300"
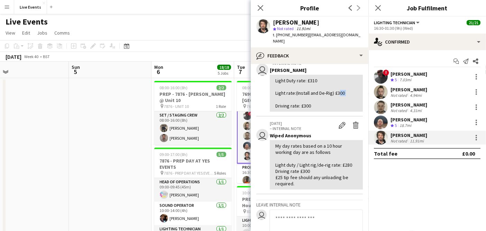
scroll to position [115, 0]
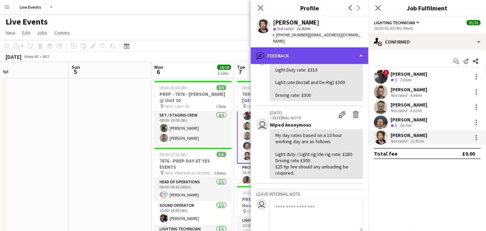
click at [306, 50] on div "bubble-pencil Feedback" at bounding box center [310, 55] width 118 height 17
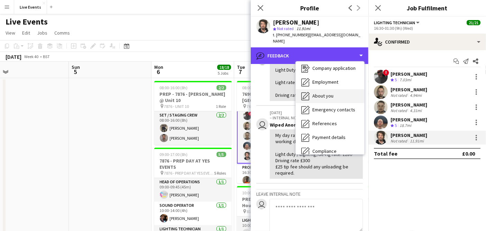
scroll to position [0, 0]
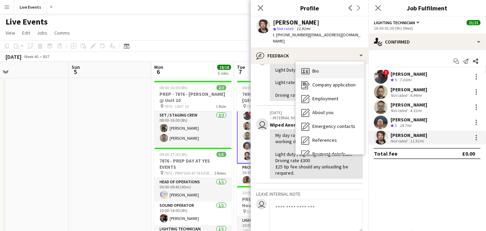
click at [314, 68] on span "Bio" at bounding box center [315, 71] width 7 height 6
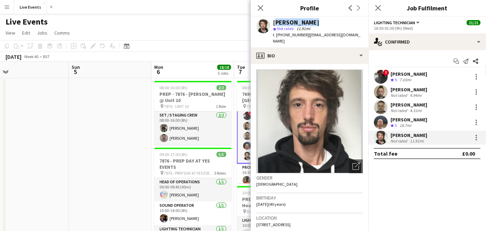
drag, startPoint x: 323, startPoint y: 24, endPoint x: 273, endPoint y: 24, distance: 50.1
click at [273, 24] on div "[PERSON_NAME]" at bounding box center [318, 22] width 90 height 6
copy div "[PERSON_NAME]"
drag, startPoint x: 305, startPoint y: 36, endPoint x: 360, endPoint y: 39, distance: 54.8
click at [360, 39] on div "[PERSON_NAME] star Not rated 11.91mi t. [PHONE_NUMBER] | [EMAIL_ADDRESS][DOMAIN…" at bounding box center [310, 32] width 118 height 31
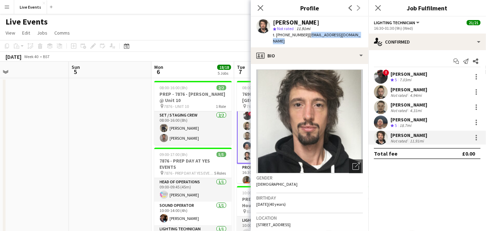
copy span "[EMAIL_ADDRESS][DOMAIN_NAME]"
drag, startPoint x: 319, startPoint y: 22, endPoint x: 270, endPoint y: 25, distance: 49.5
click at [270, 25] on div "[PERSON_NAME] star Not rated 11.91mi t. [PHONE_NUMBER] | [EMAIL_ADDRESS][DOMAIN…" at bounding box center [310, 32] width 118 height 31
copy div "[PERSON_NAME]"
drag, startPoint x: 306, startPoint y: 36, endPoint x: 365, endPoint y: 40, distance: 59.6
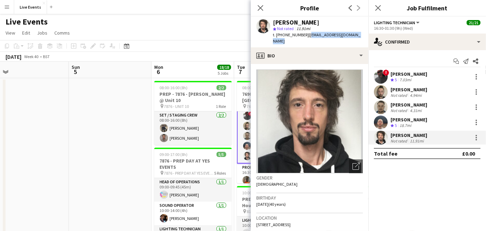
click at [365, 40] on div "[PERSON_NAME] star Not rated 11.91mi t. [PHONE_NUMBER] | [EMAIL_ADDRESS][DOMAIN…" at bounding box center [310, 32] width 118 height 31
copy span "[EMAIL_ADDRESS][DOMAIN_NAME]"
click at [260, 9] on icon at bounding box center [260, 7] width 7 height 7
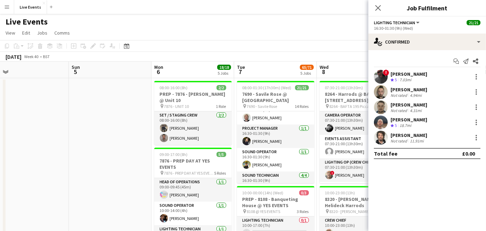
scroll to position [269, 0]
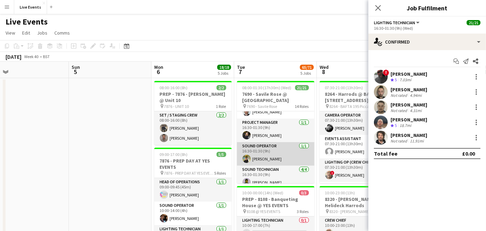
click at [285, 157] on app-card-role "Sound Operator [DATE] 16:30-01:30 (9h) [PERSON_NAME]" at bounding box center [275, 154] width 77 height 24
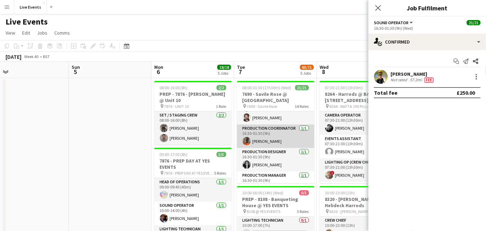
scroll to position [153, 0]
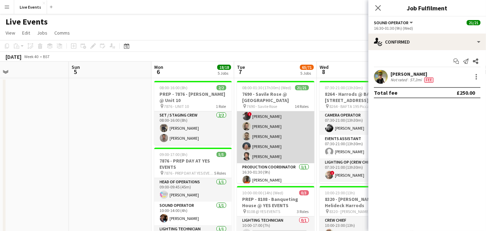
click at [276, 146] on app-card-role "Lighting Technician [DATE] 16:30-01:30 (9h) ! [PERSON_NAME] [PERSON_NAME] [PERS…" at bounding box center [275, 132] width 77 height 64
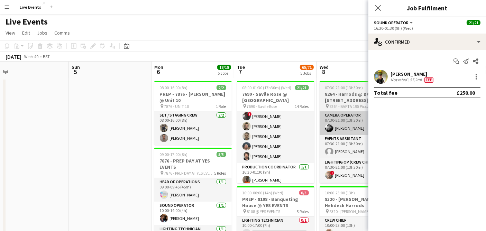
scroll to position [154, 0]
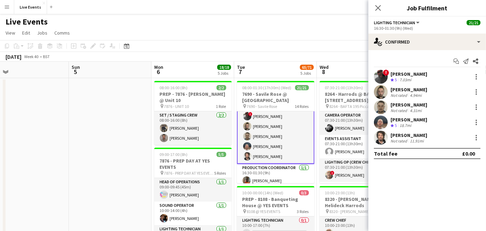
click at [381, 74] on app-user-avatar at bounding box center [381, 77] width 14 height 14
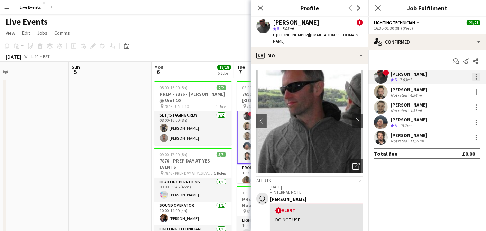
click at [475, 74] on div at bounding box center [475, 74] width 1 height 1
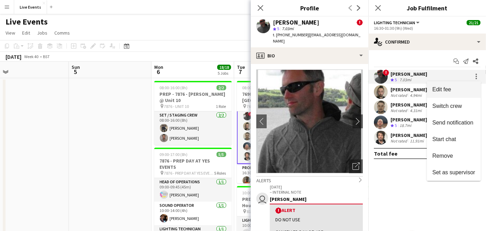
click at [465, 91] on span "Edit fee" at bounding box center [453, 89] width 43 height 6
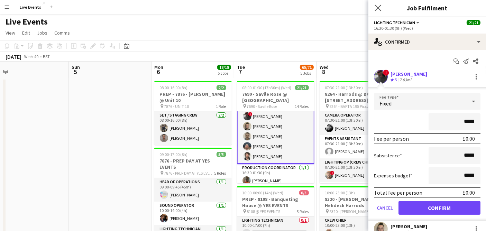
click at [374, 6] on icon "Close pop-in" at bounding box center [377, 7] width 7 height 7
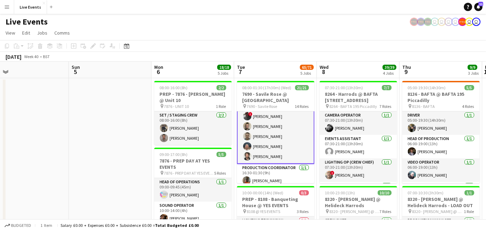
drag, startPoint x: 281, startPoint y: 149, endPoint x: 295, endPoint y: 148, distance: 13.9
click at [281, 149] on app-card-role "Lighting Technician [DATE] 16:30-01:30 (9h) ! [PERSON_NAME] [PERSON_NAME] [PERS…" at bounding box center [275, 131] width 77 height 65
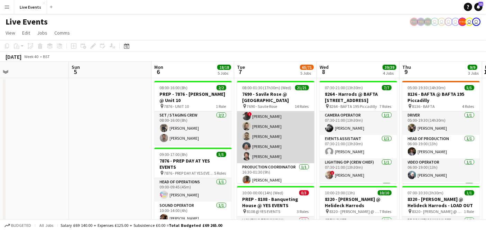
click at [264, 150] on app-card-role "Lighting Technician [DATE] 16:30-01:30 (9h) ! [PERSON_NAME] [PERSON_NAME] [PERS…" at bounding box center [275, 132] width 77 height 64
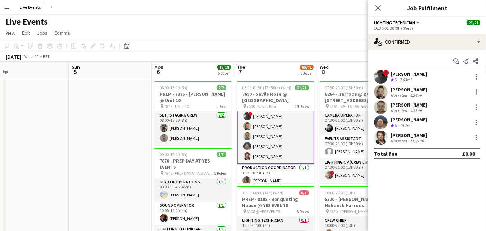
click at [377, 140] on app-user-avatar at bounding box center [381, 138] width 14 height 14
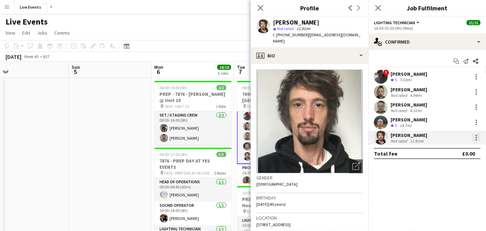
click at [476, 137] on div at bounding box center [475, 137] width 1 height 1
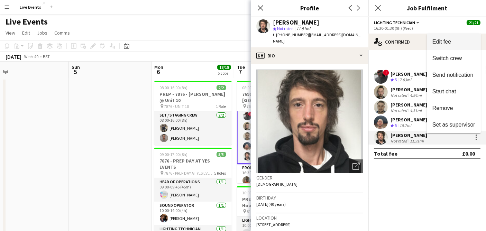
click at [458, 42] on span "Edit fee" at bounding box center [453, 42] width 43 height 6
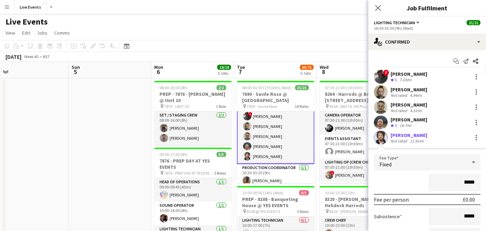
click at [449, 163] on div "Fixed" at bounding box center [420, 162] width 93 height 17
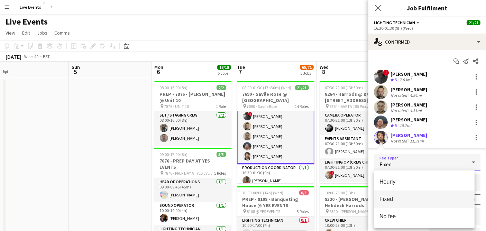
click at [437, 196] on span "Fixed" at bounding box center [424, 199] width 90 height 7
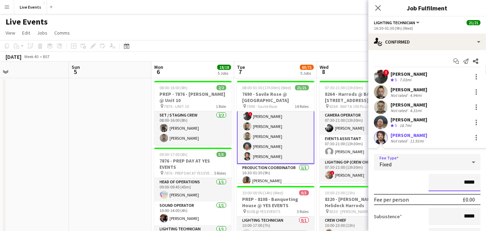
click at [463, 180] on input "*****" at bounding box center [454, 182] width 52 height 17
click at [464, 180] on input "*****" at bounding box center [454, 182] width 52 height 17
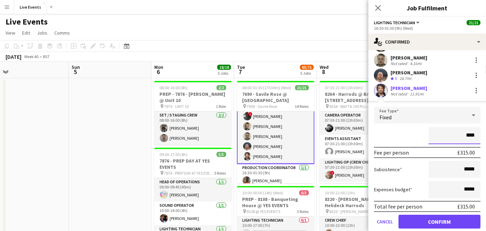
scroll to position [69, 0]
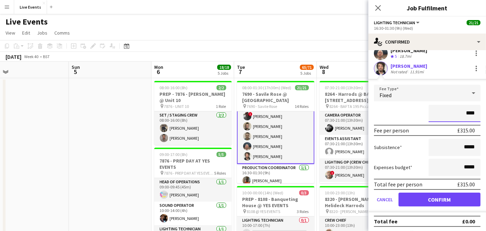
type input "****"
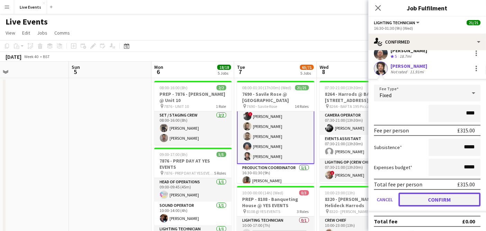
click at [426, 202] on button "Confirm" at bounding box center [439, 200] width 82 height 14
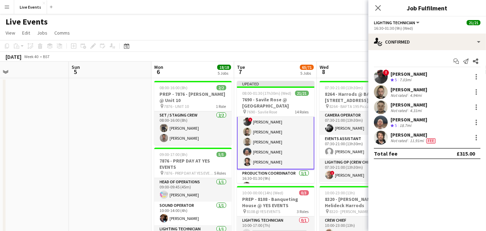
scroll to position [0, 0]
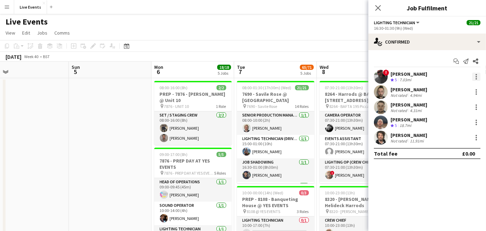
click at [473, 74] on div at bounding box center [476, 77] width 8 height 8
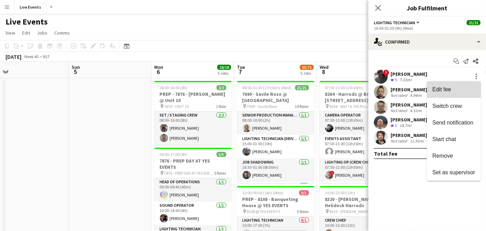
click at [467, 92] on span "Edit fee" at bounding box center [453, 89] width 43 height 6
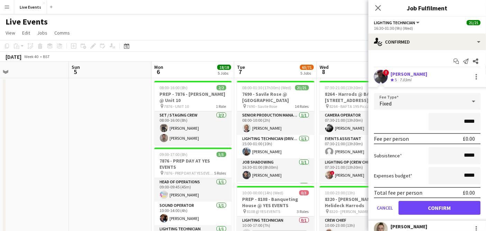
click at [435, 102] on div "Fixed" at bounding box center [420, 101] width 93 height 17
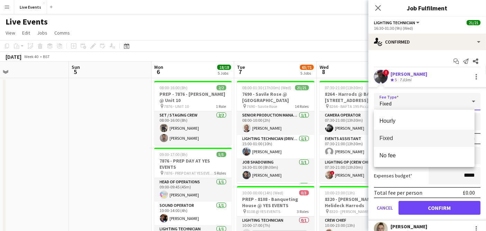
click at [427, 135] on span "Fixed" at bounding box center [424, 138] width 90 height 7
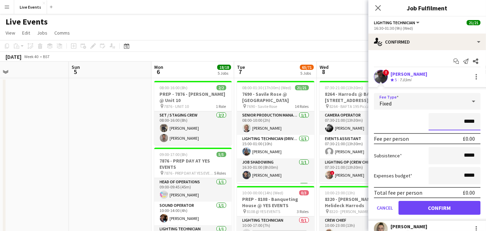
click at [457, 119] on input "*****" at bounding box center [454, 121] width 52 height 17
type input "****"
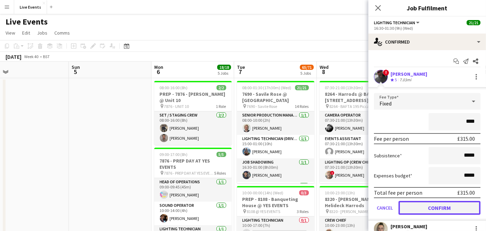
click at [434, 207] on button "Confirm" at bounding box center [439, 208] width 82 height 14
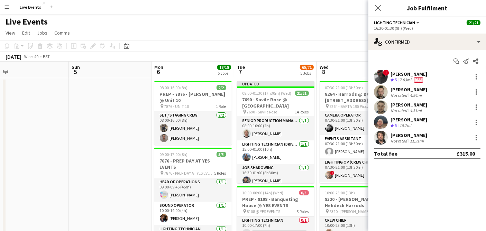
click at [410, 138] on div "11.91mi" at bounding box center [416, 140] width 17 height 5
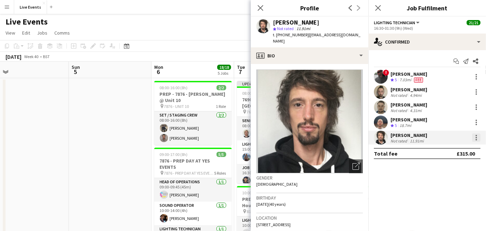
click at [475, 139] on div at bounding box center [476, 137] width 8 height 8
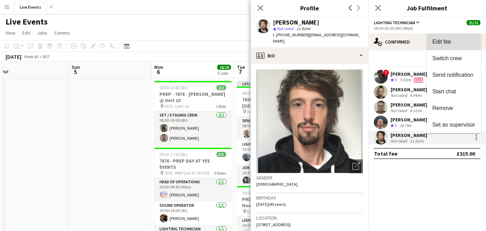
click at [456, 45] on span "Edit fee" at bounding box center [453, 42] width 43 height 6
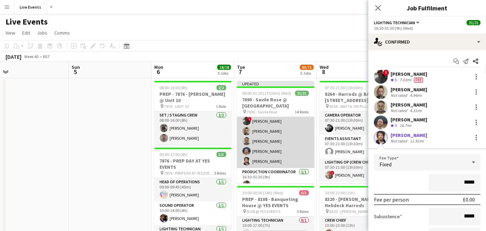
click at [280, 140] on app-card-role "Lighting Technician [DATE] 16:30-01:30 (9h) ! [PERSON_NAME] [PERSON_NAME] [PERS…" at bounding box center [275, 136] width 77 height 64
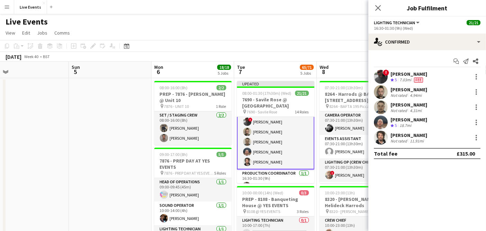
scroll to position [154, 0]
click at [475, 135] on div at bounding box center [475, 135] width 1 height 1
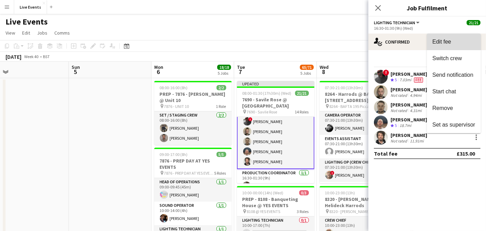
click at [449, 45] on button "Edit fee" at bounding box center [454, 42] width 54 height 17
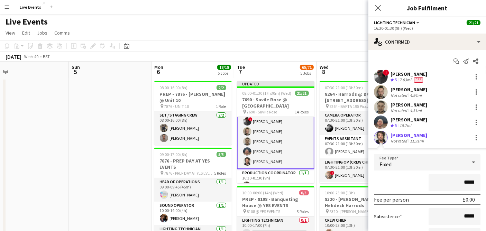
click at [451, 183] on input "*****" at bounding box center [454, 182] width 52 height 17
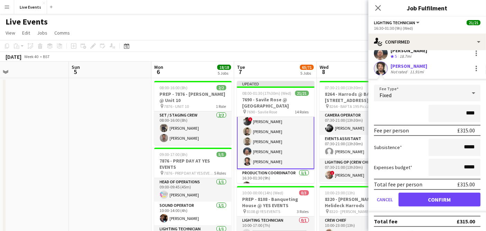
type input "****"
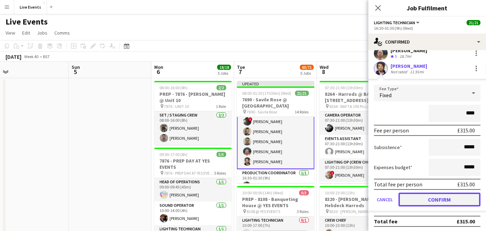
click at [439, 197] on button "Confirm" at bounding box center [439, 200] width 82 height 14
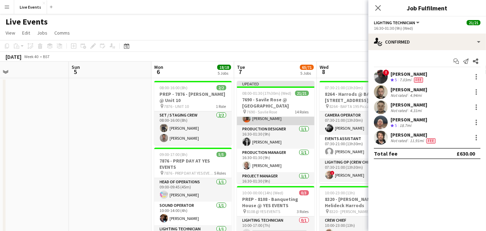
scroll to position [231, 0]
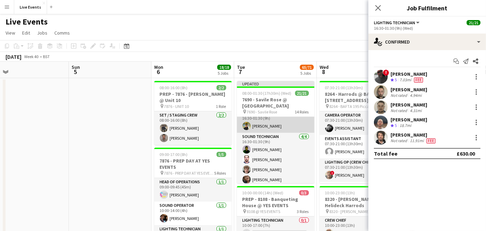
click at [274, 126] on app-card-role "Sound Operator [DATE] 16:30-01:30 (9h) [PERSON_NAME]" at bounding box center [275, 121] width 77 height 24
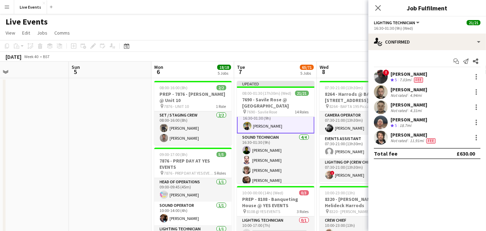
scroll to position [269, 0]
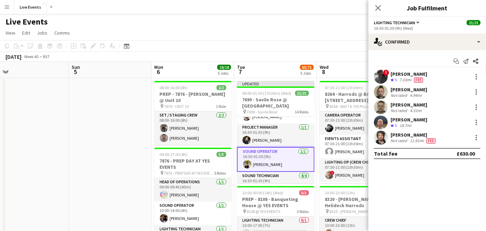
click at [275, 154] on app-card-role "Sound Operator [DATE] 16:30-01:30 (9h) [PERSON_NAME]" at bounding box center [275, 159] width 77 height 25
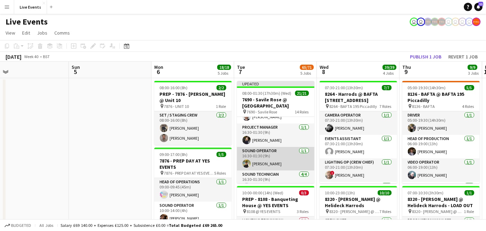
click at [275, 154] on app-card-role "Sound Operator [DATE] 16:30-01:30 (9h) [PERSON_NAME]" at bounding box center [275, 159] width 77 height 24
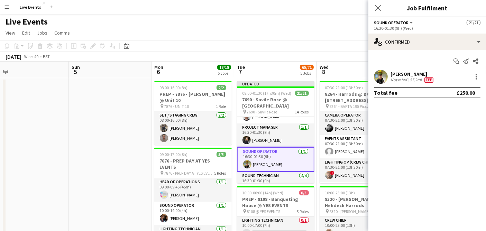
click at [379, 75] on app-user-avatar at bounding box center [381, 77] width 14 height 14
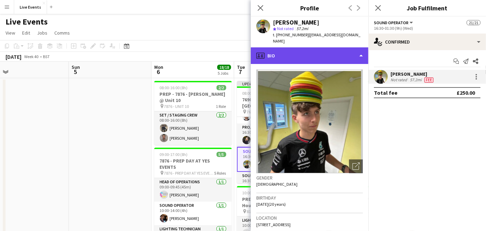
click at [322, 54] on div "profile Bio" at bounding box center [310, 55] width 118 height 17
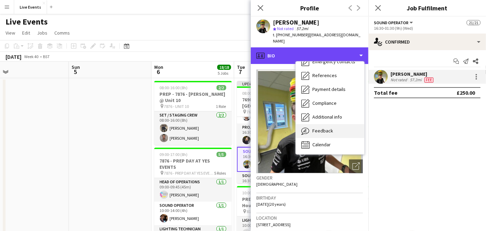
scroll to position [38, 0]
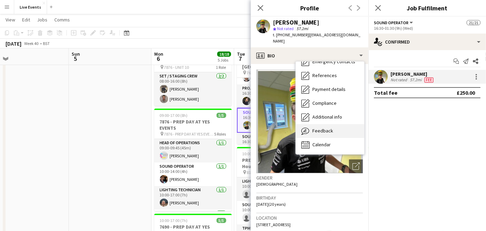
click at [331, 124] on div "Feedback Feedback" at bounding box center [330, 131] width 68 height 14
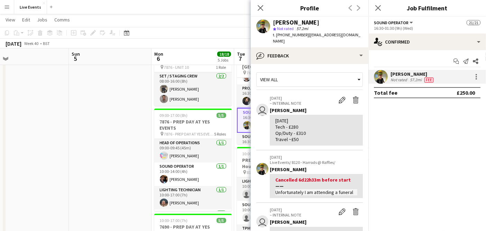
click at [304, 73] on div "View all" at bounding box center [306, 79] width 99 height 13
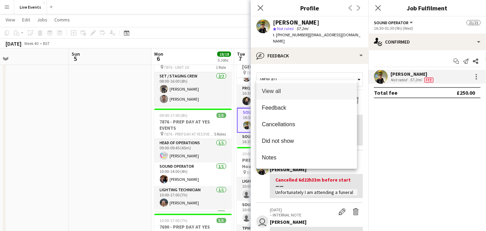
click at [313, 69] on div at bounding box center [243, 115] width 486 height 231
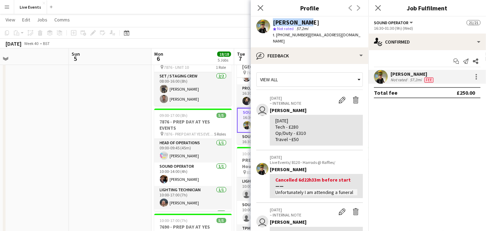
drag, startPoint x: 323, startPoint y: 24, endPoint x: 270, endPoint y: 22, distance: 53.6
click at [270, 22] on div "[PERSON_NAME] star Not rated 57.2mi t. [PHONE_NUMBER] | [EMAIL_ADDRESS][DOMAIN_…" at bounding box center [310, 32] width 118 height 31
copy div "[PERSON_NAME]"
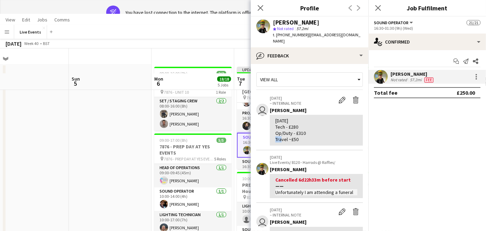
drag, startPoint x: 309, startPoint y: 126, endPoint x: 298, endPoint y: 125, distance: 11.2
click at [298, 126] on div "[DATE] Tech - £280 Op/Duty - £310 Travel ~£50" at bounding box center [316, 130] width 82 height 25
copy div "310"
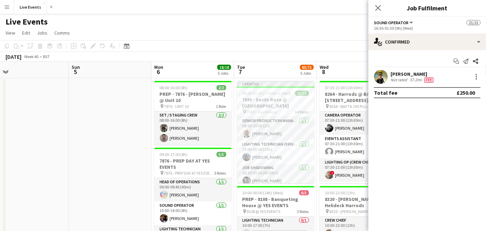
click at [373, 81] on div "[PERSON_NAME] Not rated 57.2mi Fee" at bounding box center [427, 77] width 118 height 14
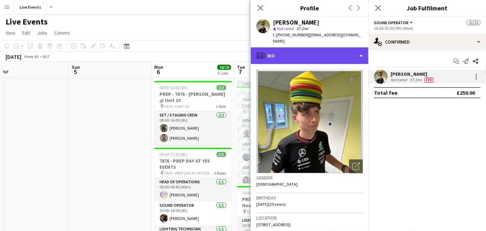
click at [302, 50] on div "profile Bio" at bounding box center [310, 55] width 118 height 17
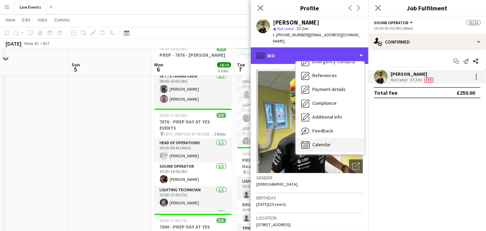
scroll to position [38, 0]
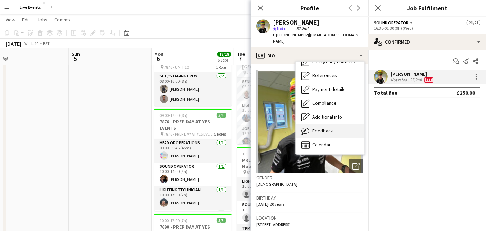
click at [333, 124] on div "Feedback Feedback" at bounding box center [330, 131] width 68 height 14
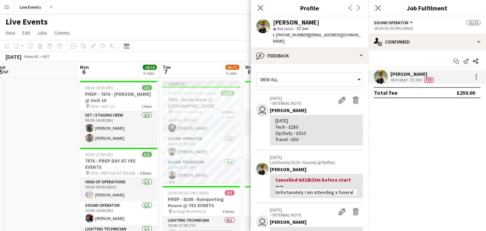
scroll to position [269, 0]
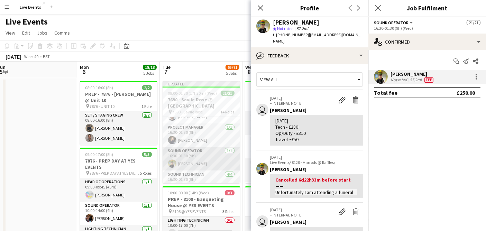
click at [206, 155] on app-card-role "Sound Operator [DATE] 16:30-01:30 (9h) [PERSON_NAME]" at bounding box center [201, 159] width 77 height 24
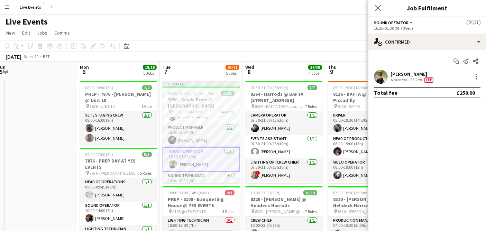
click at [214, 156] on app-card-role "Sound Operator [DATE] 16:30-01:30 (9h) [PERSON_NAME]" at bounding box center [201, 159] width 77 height 25
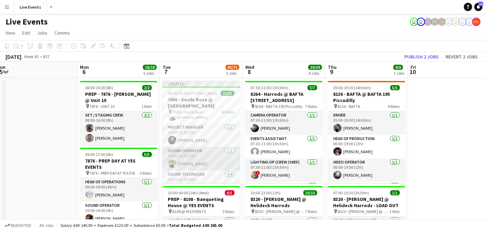
click at [214, 156] on app-card-role "Sound Operator [DATE] 16:30-01:30 (9h) [PERSON_NAME]" at bounding box center [201, 159] width 77 height 24
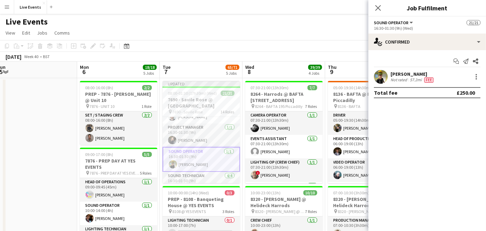
click at [382, 78] on app-user-avatar at bounding box center [381, 77] width 14 height 14
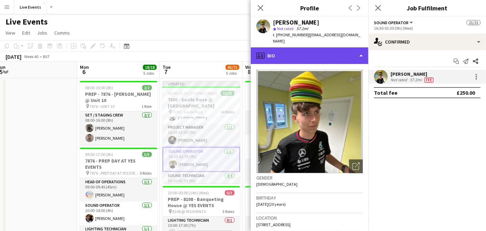
click at [308, 53] on div "profile Bio" at bounding box center [310, 55] width 118 height 17
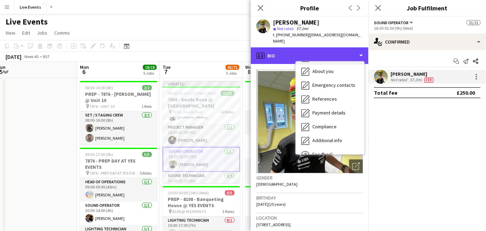
scroll to position [65, 0]
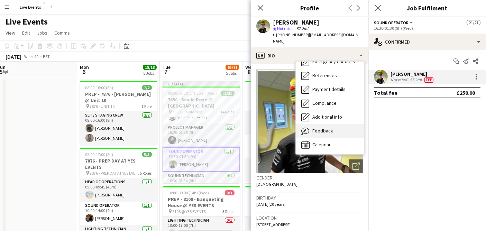
click at [338, 128] on div "Feedback Feedback" at bounding box center [330, 131] width 68 height 14
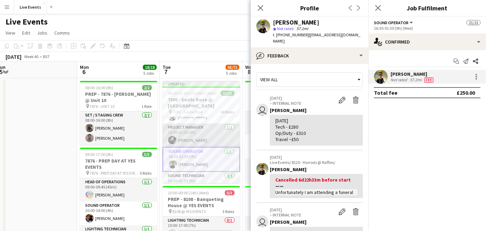
scroll to position [307, 0]
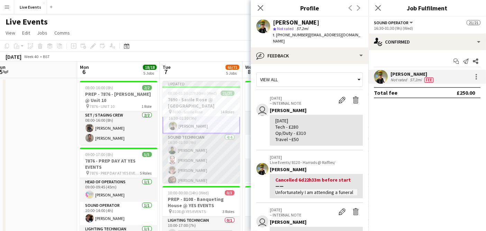
click at [208, 149] on app-card-role "Sound Technician [DATE] 16:30-01:30 (9h) [PERSON_NAME] [PERSON_NAME] [PERSON_NA…" at bounding box center [201, 160] width 77 height 54
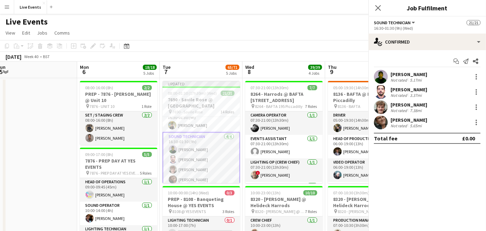
scroll to position [307, 0]
click at [382, 74] on app-user-avatar at bounding box center [381, 77] width 14 height 14
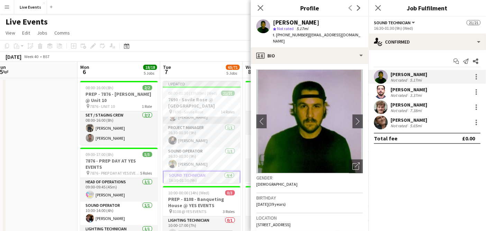
scroll to position [230, 0]
